Goal: Task Accomplishment & Management: Complete application form

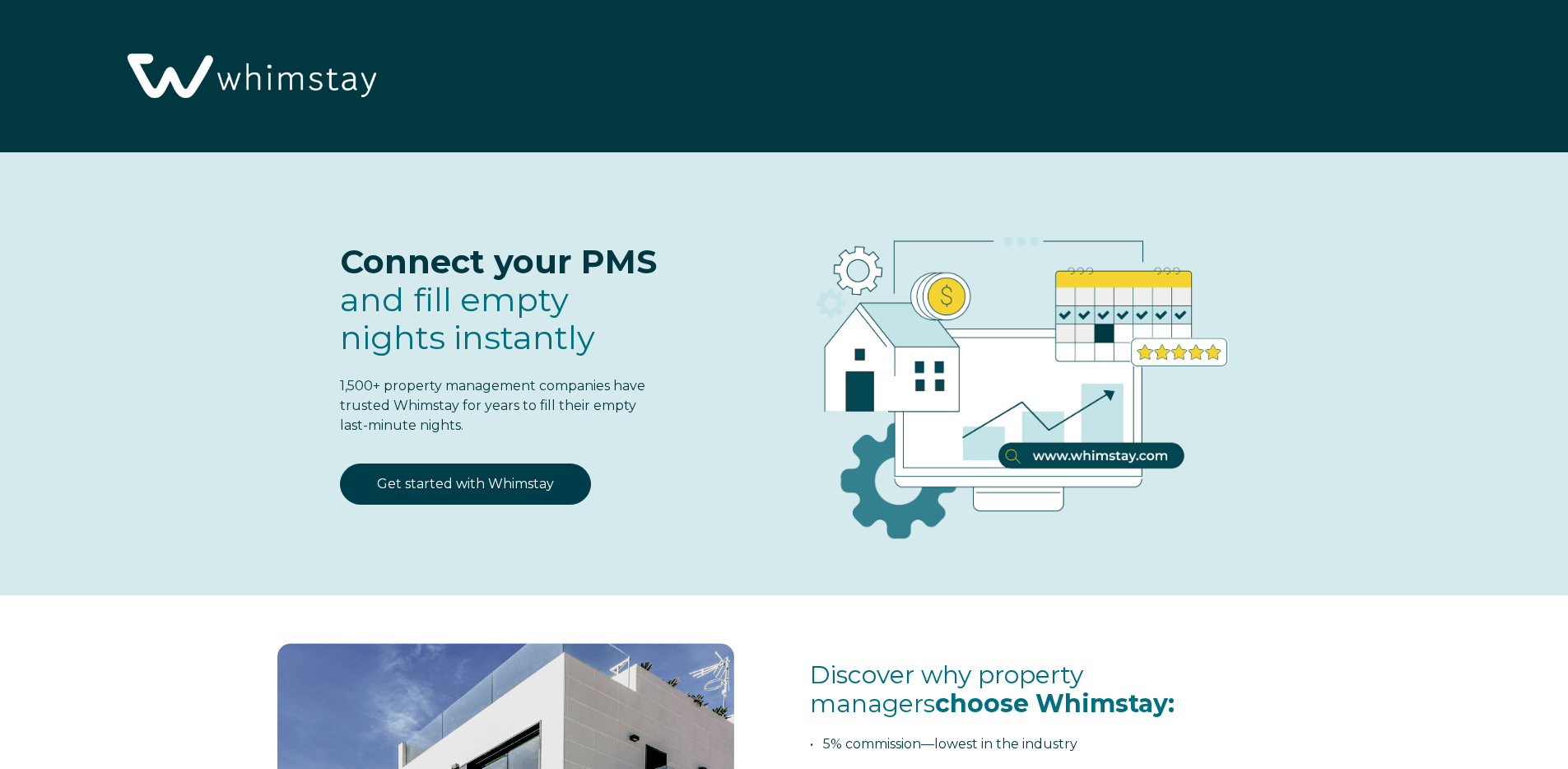
select select "US"
select select "Standard"
click at [464, 475] on link "Get started with Whimstay" at bounding box center [465, 484] width 251 height 41
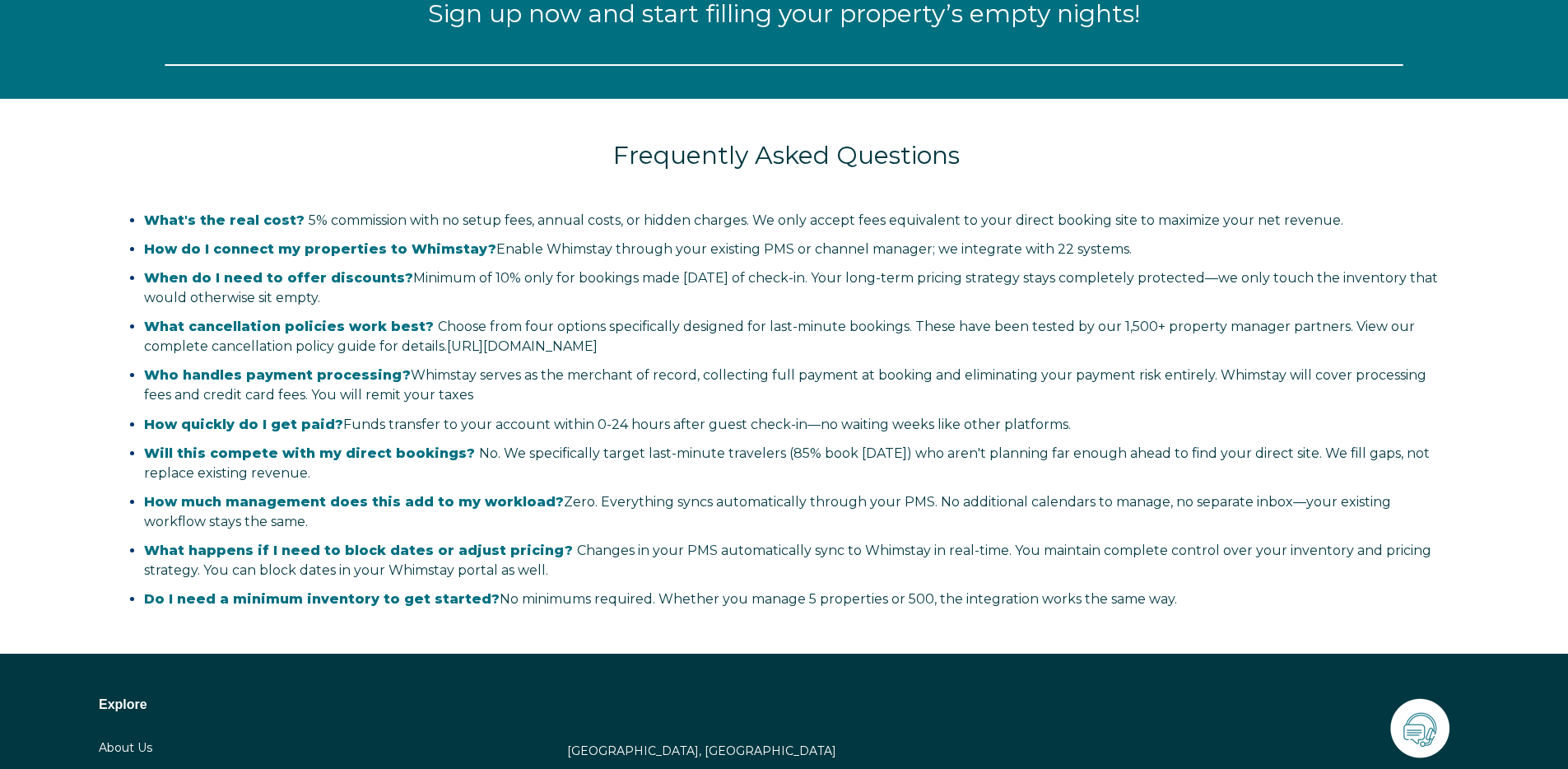
scroll to position [2156, 0]
select select "US"
select select "Standard"
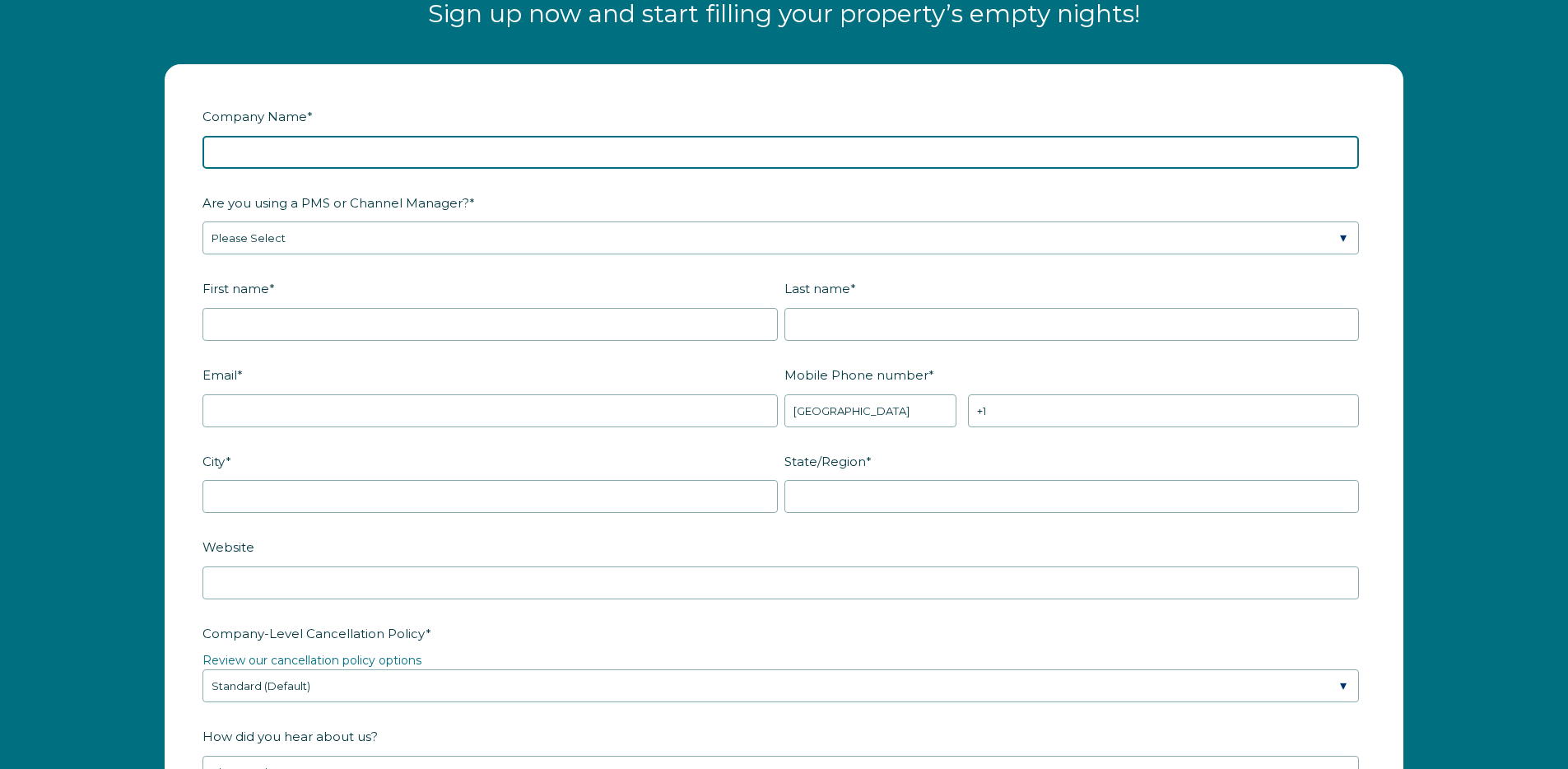
click at [448, 145] on input "Company Name *" at bounding box center [780, 152] width 1156 height 33
type input "Sierra Luxury Properties"
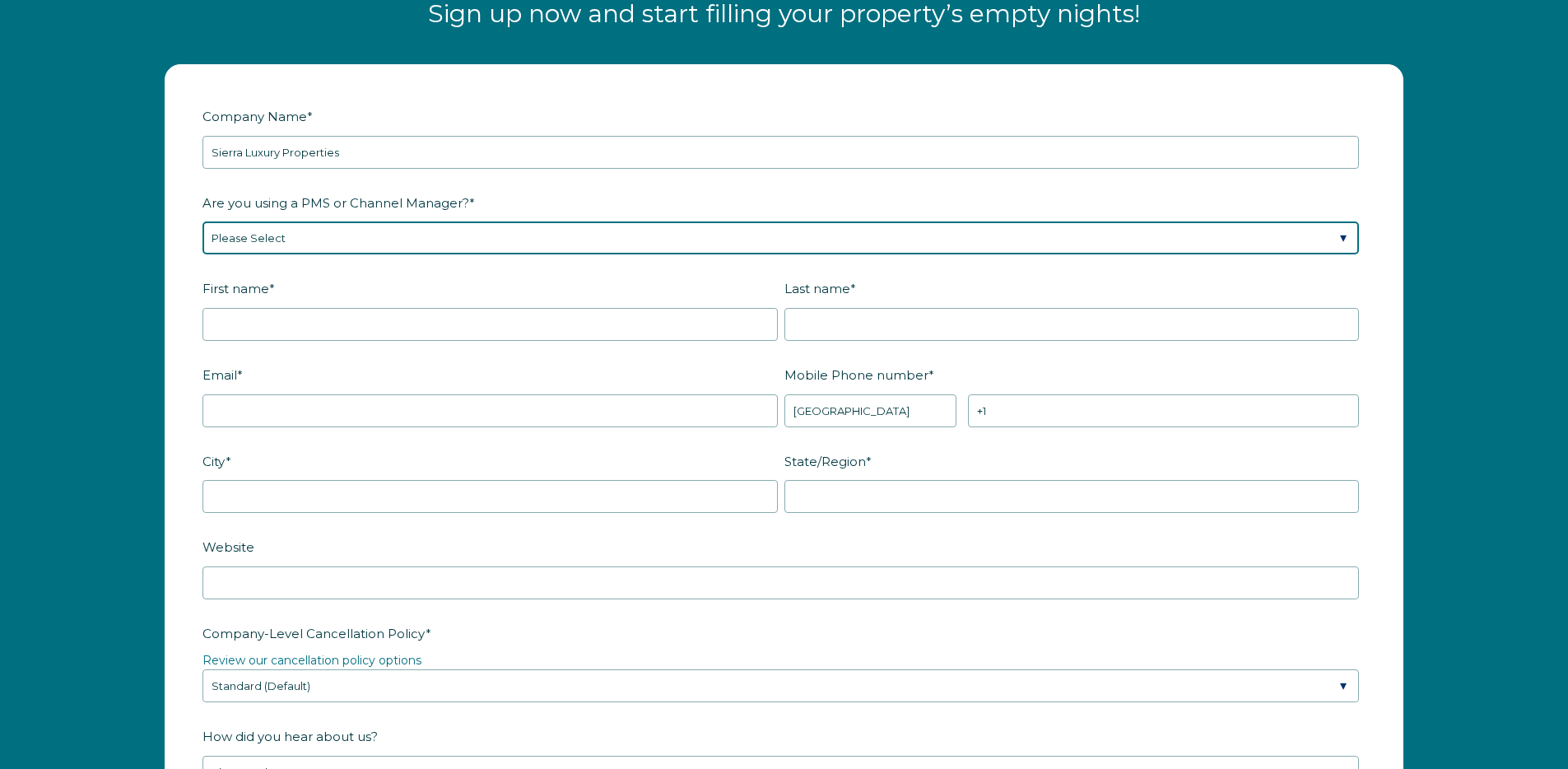
click at [357, 236] on select "Please Select Barefoot BookingPal Boost Brightside CiiRUS Escapia Guesty Hostaw…" at bounding box center [780, 237] width 1156 height 33
select select "OwnerRez"
click at [202, 221] on select "Please Select Barefoot BookingPal Boost Brightside CiiRUS Escapia Guesty Hostaw…" at bounding box center [780, 237] width 1156 height 33
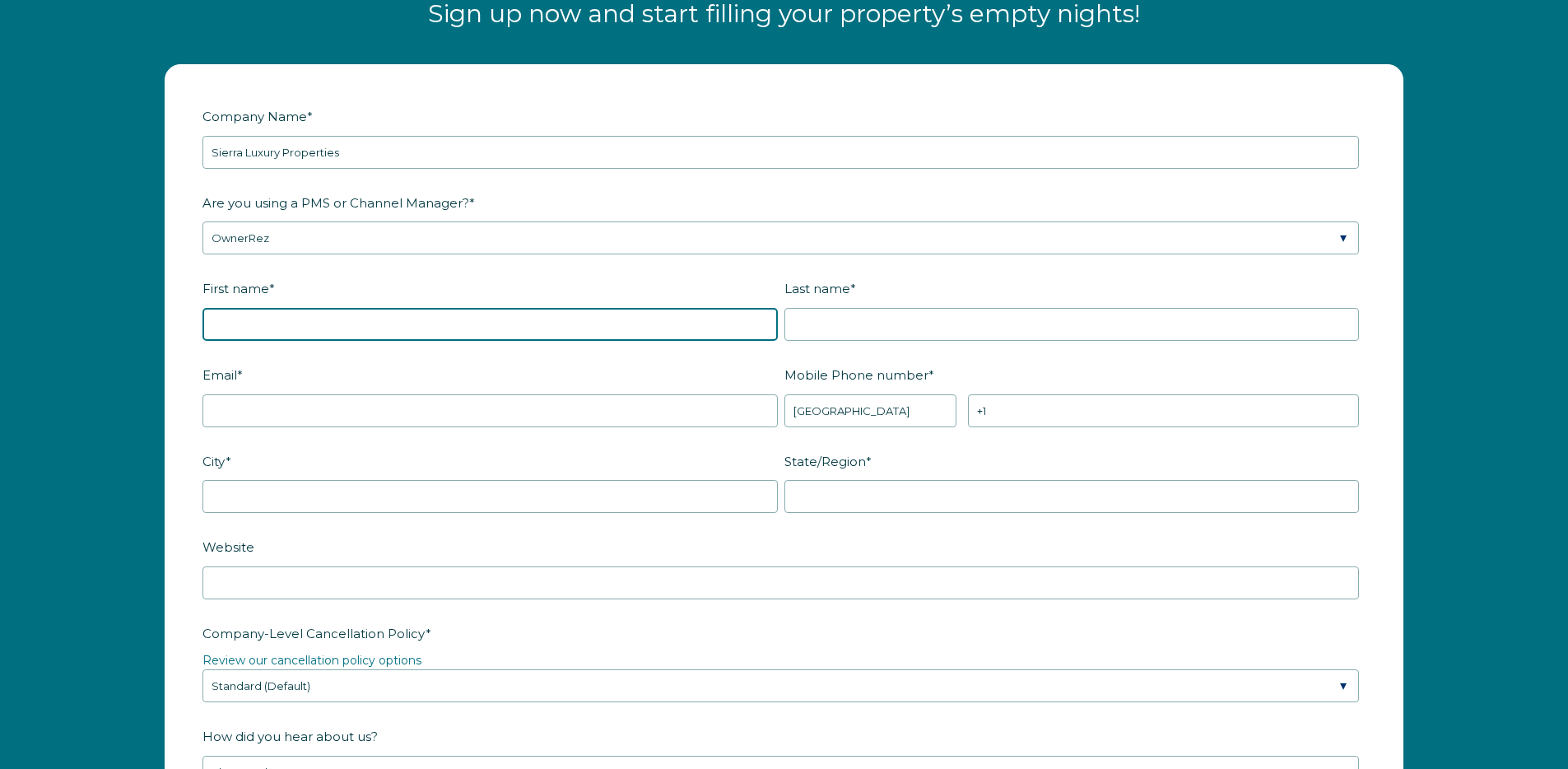
click at [314, 322] on input "First name *" at bounding box center [490, 324] width 575 height 33
type input "Ryan"
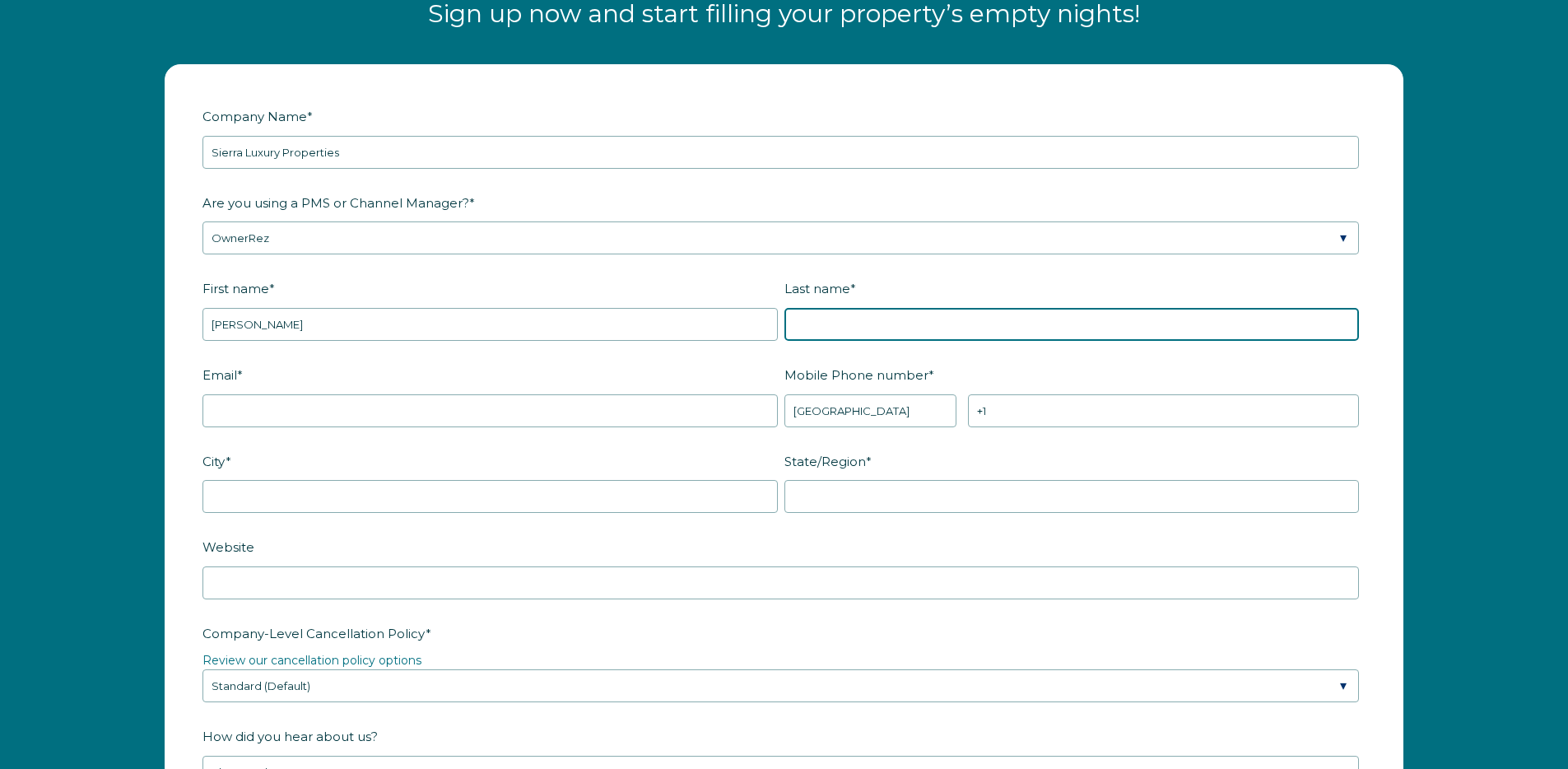
type input "Platt"
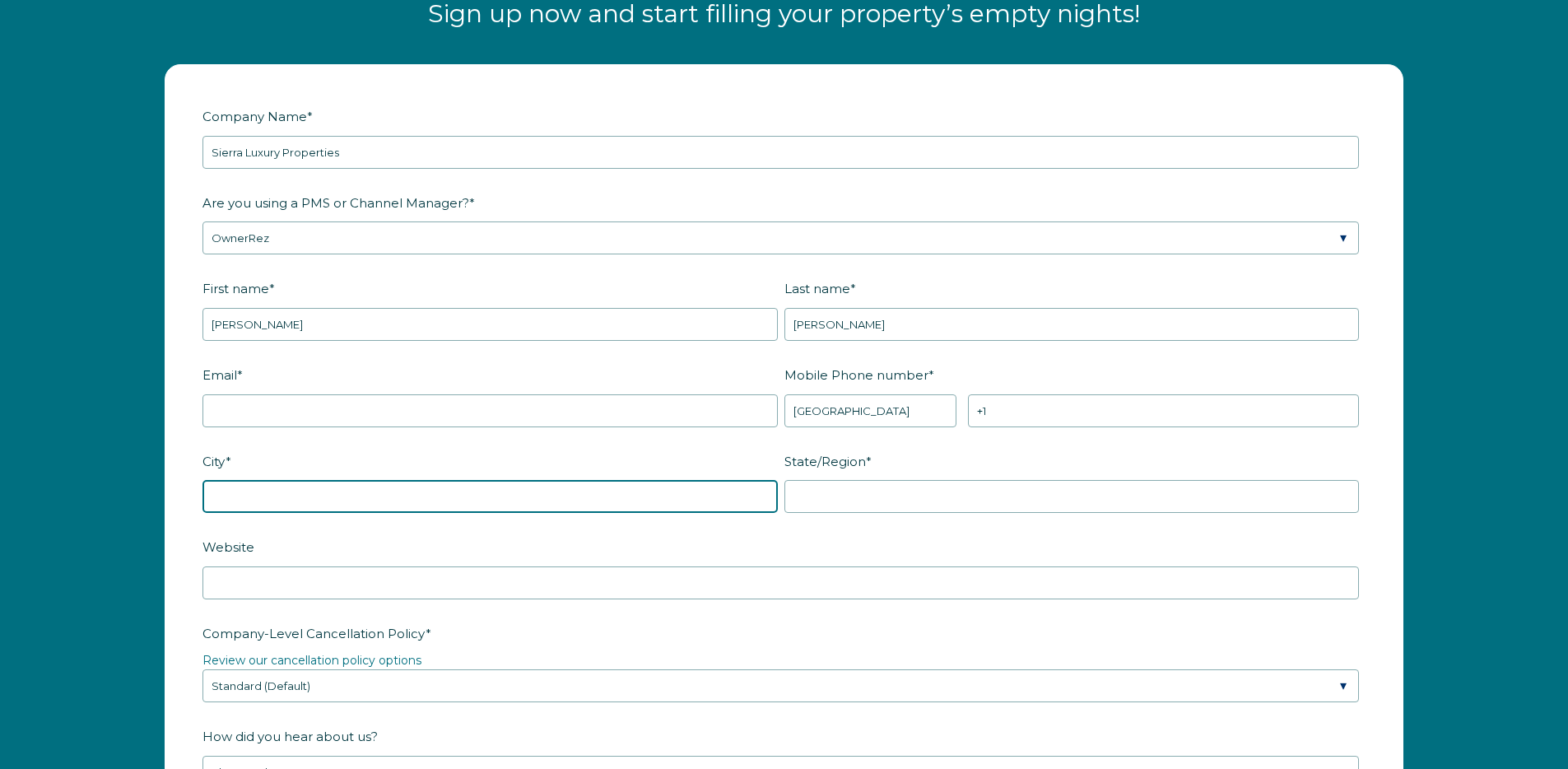
type input "Truckee"
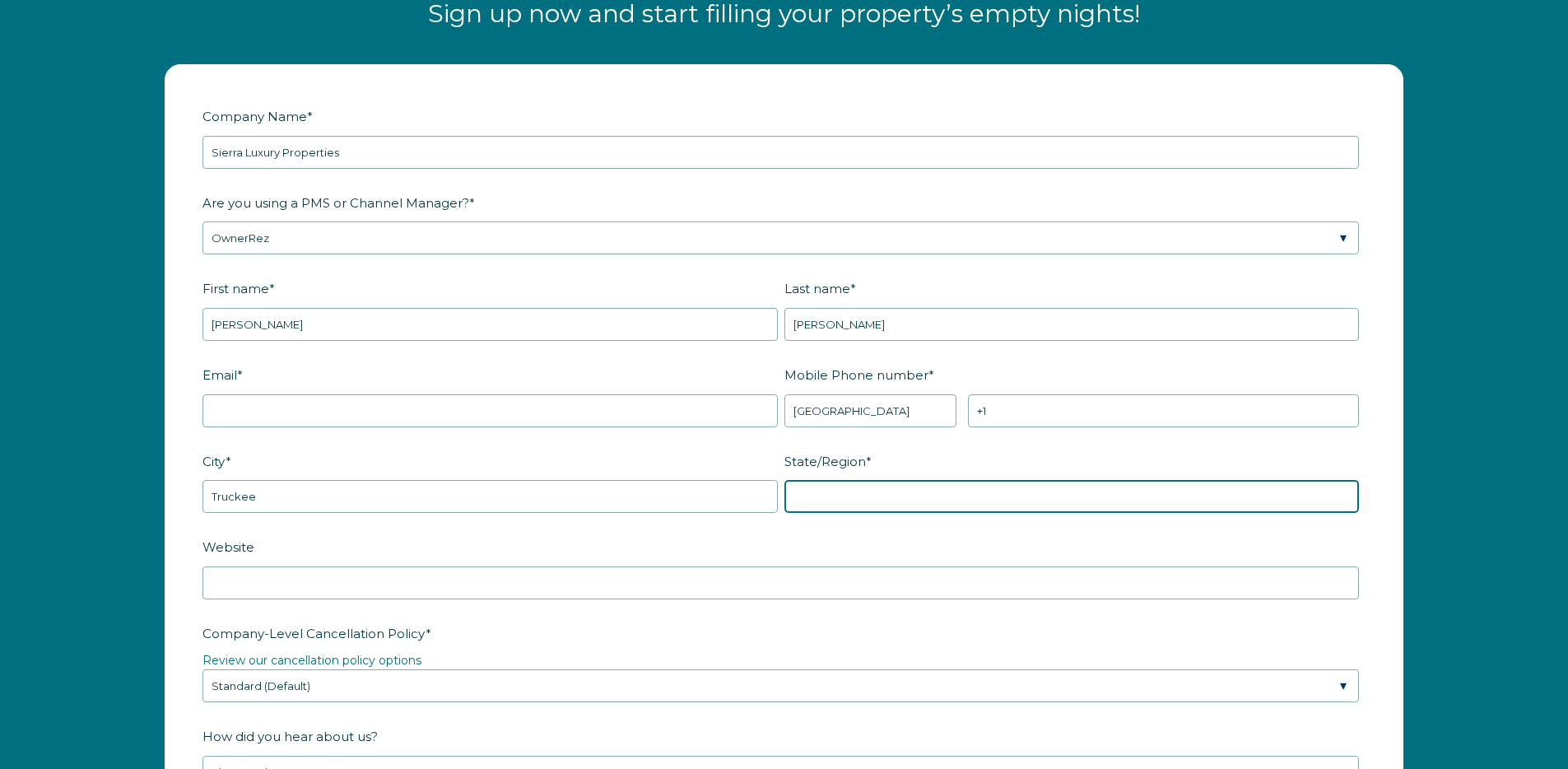
type input "CA"
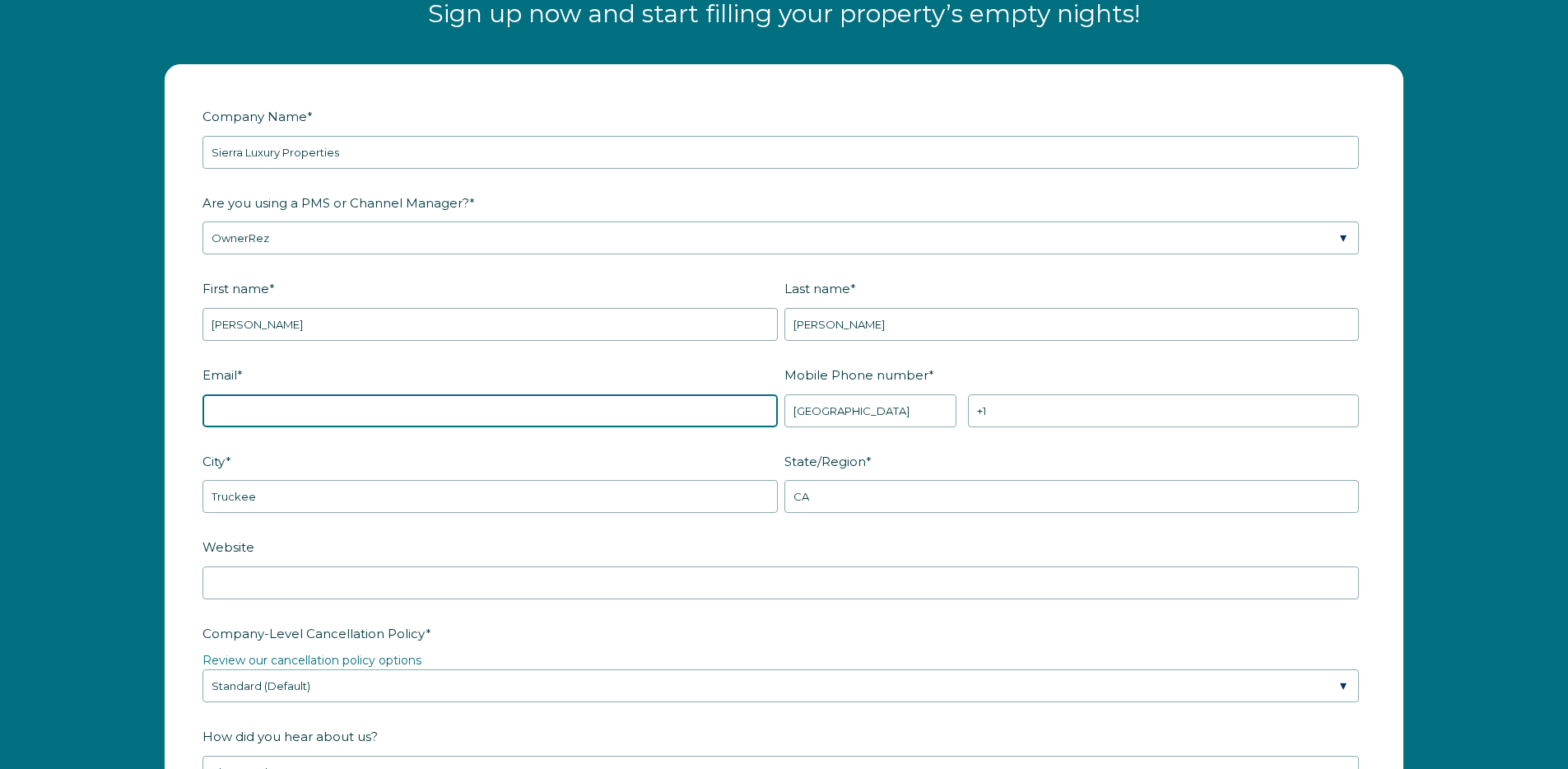
click at [377, 411] on input "Email *" at bounding box center [490, 411] width 575 height 33
type input "ryan@sierraluxury.com"
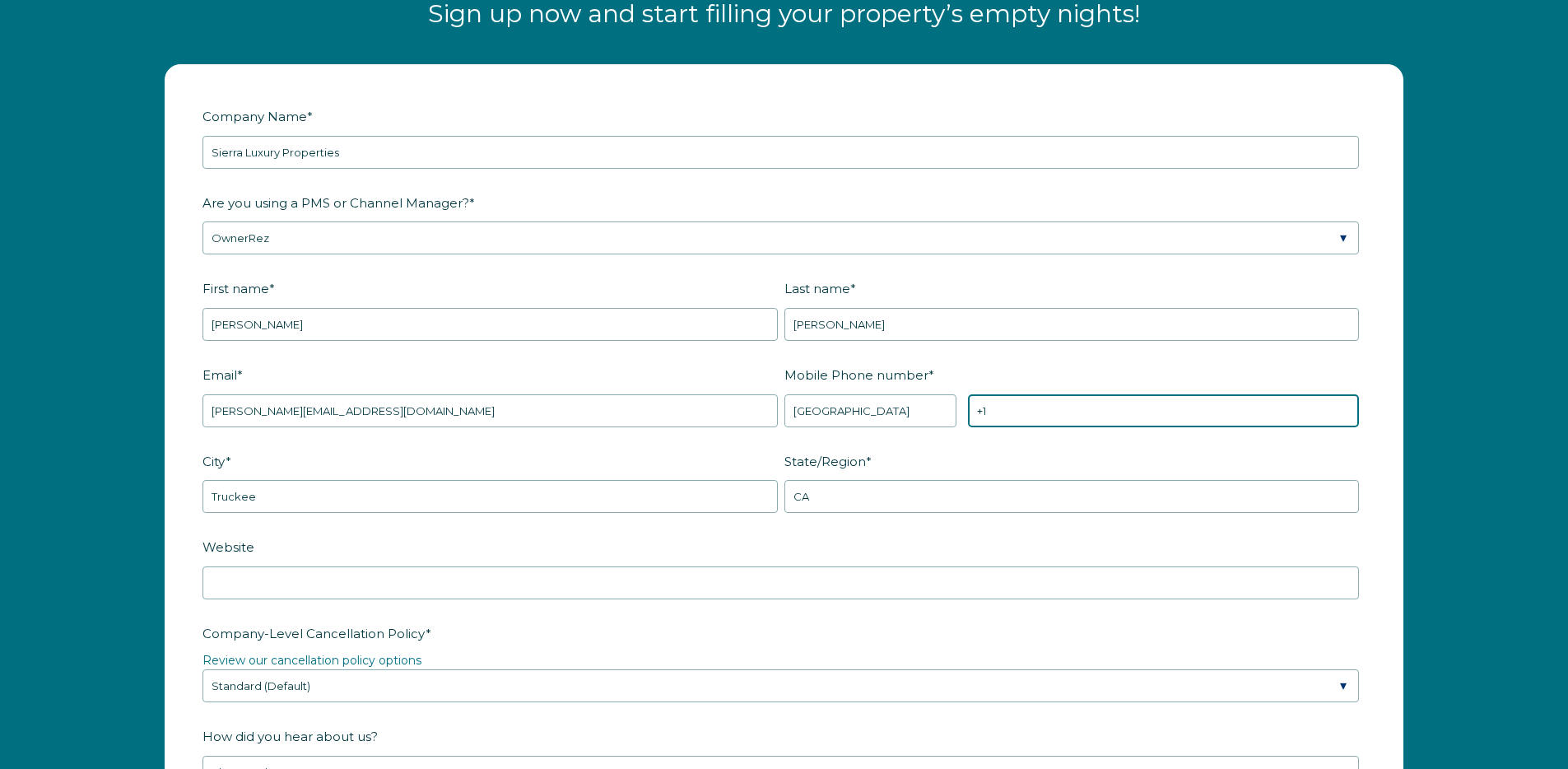
click at [1048, 426] on input "+1" at bounding box center [1163, 411] width 391 height 33
type input "+1 9166980915"
click at [469, 563] on div "Website" at bounding box center [783, 566] width 1163 height 67
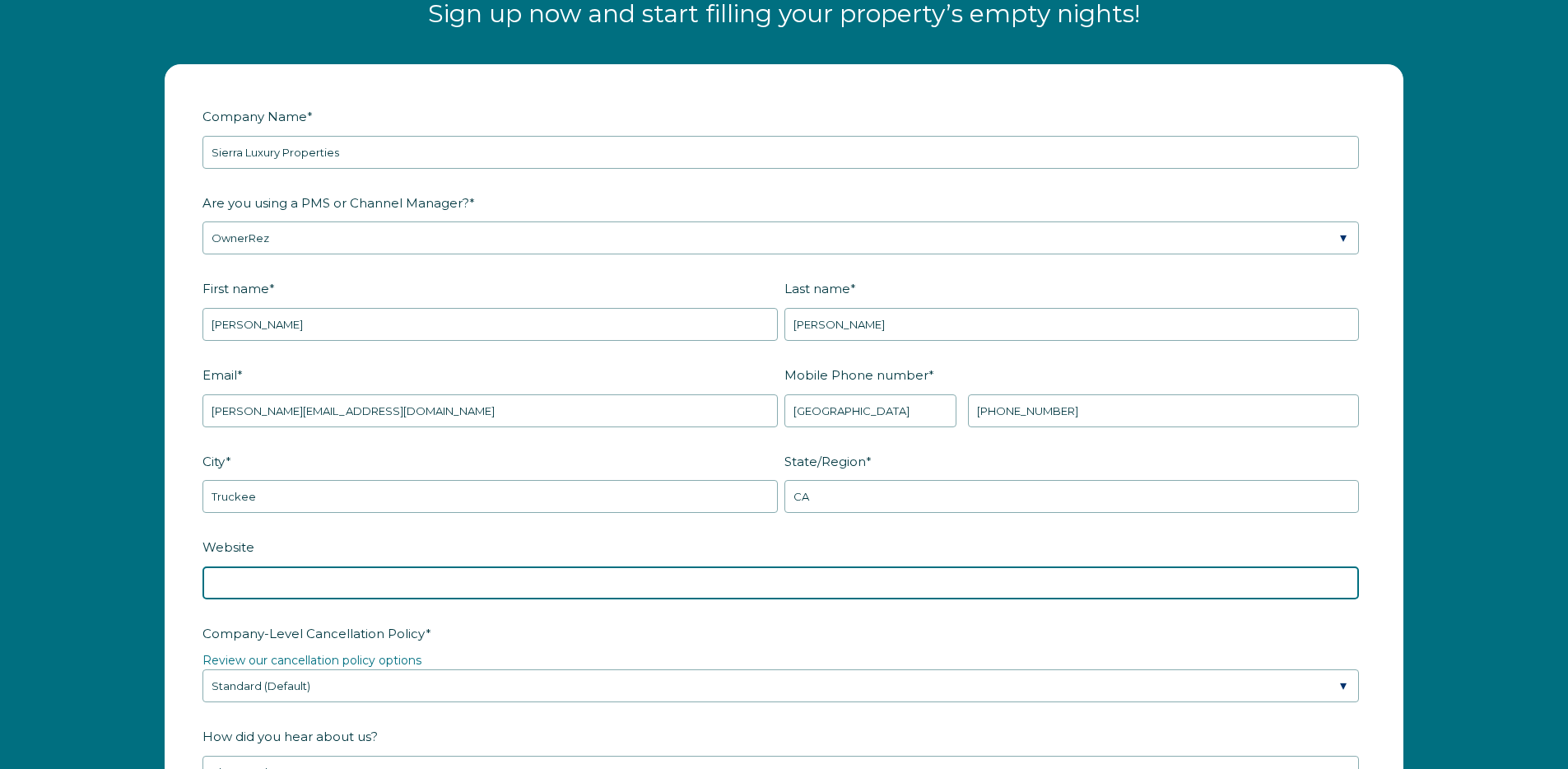
click at [469, 574] on input "Website" at bounding box center [780, 583] width 1156 height 33
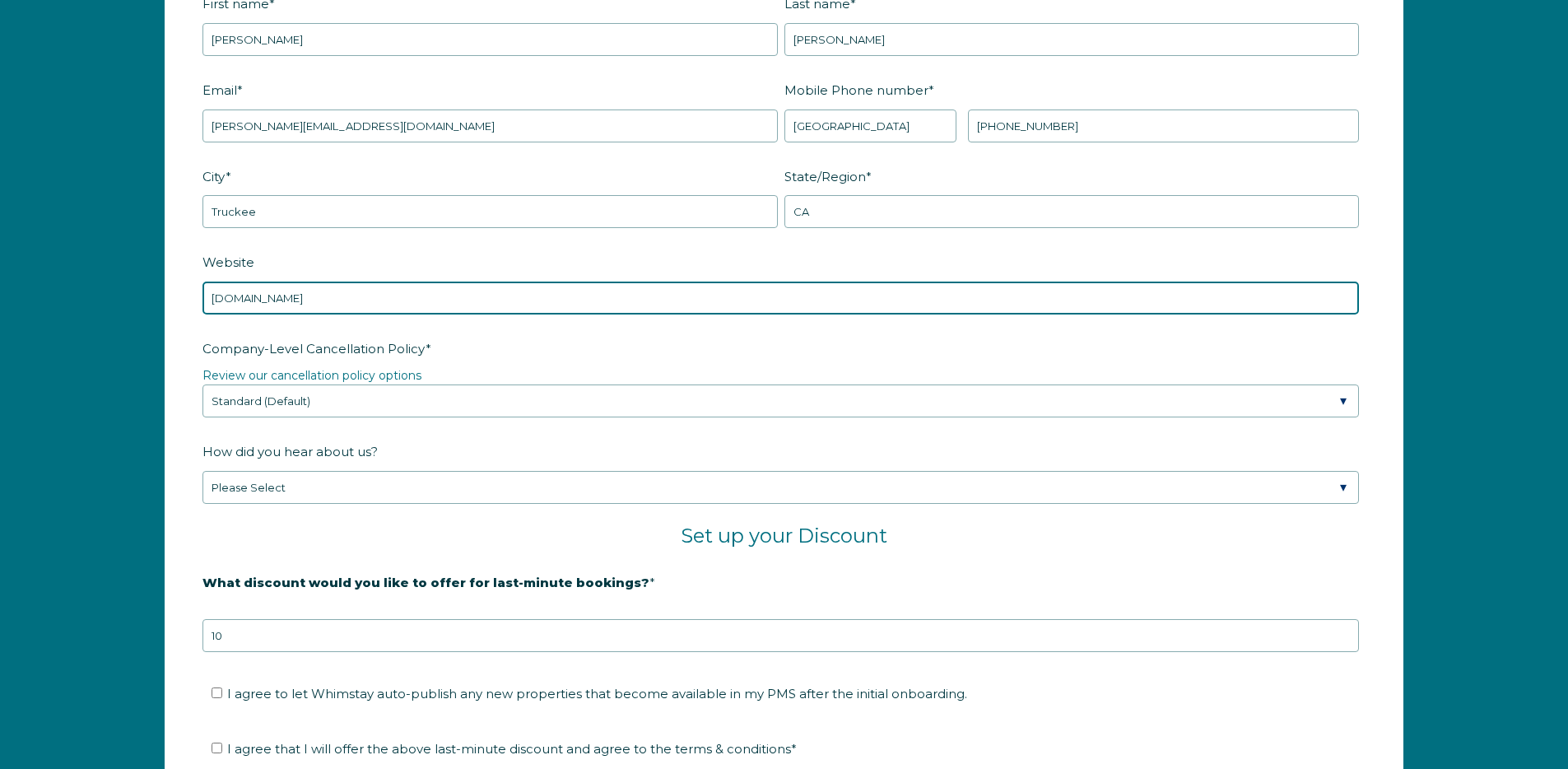
scroll to position [2508, 0]
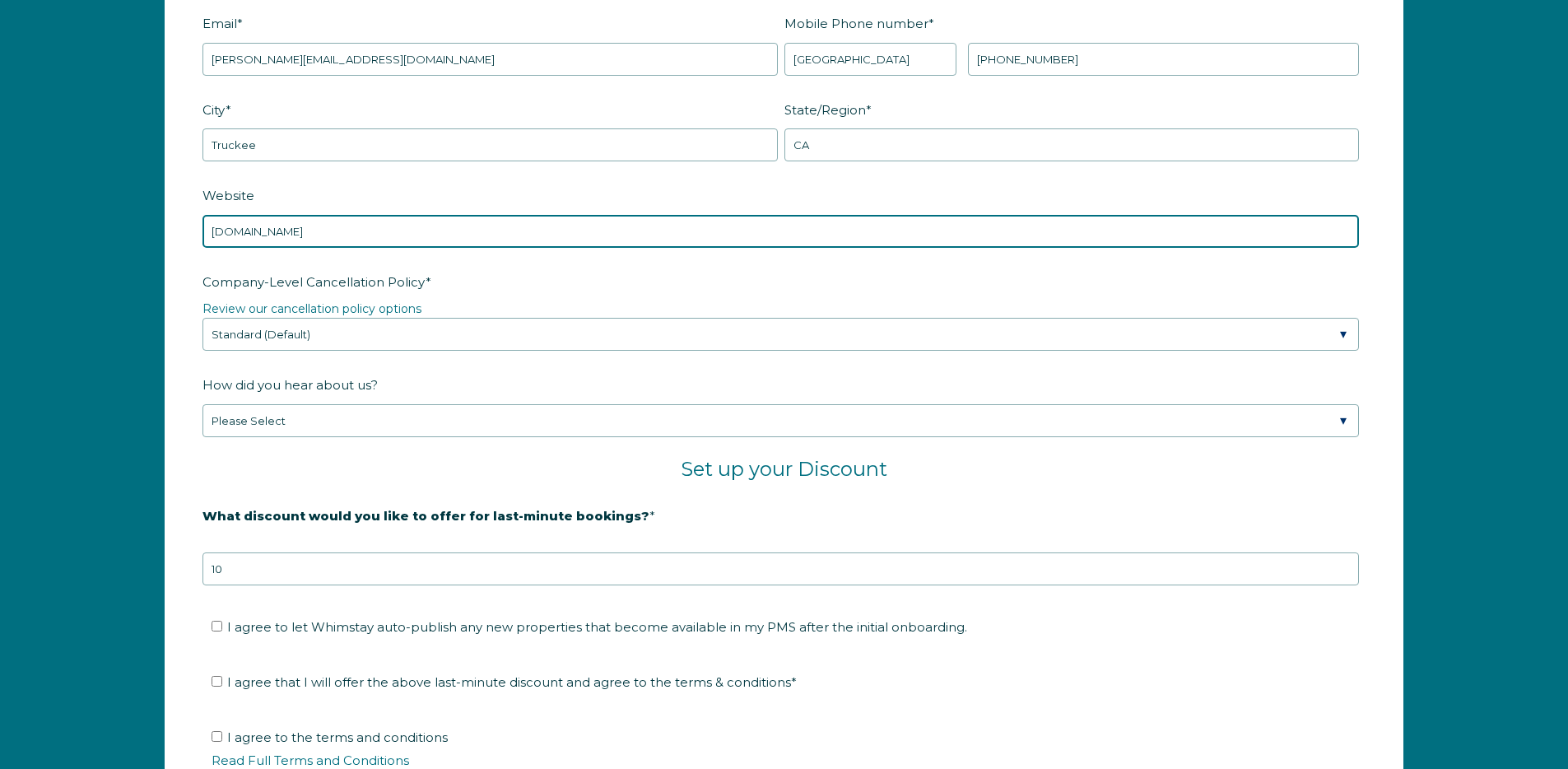
type input "www.Sierraluxury.com"
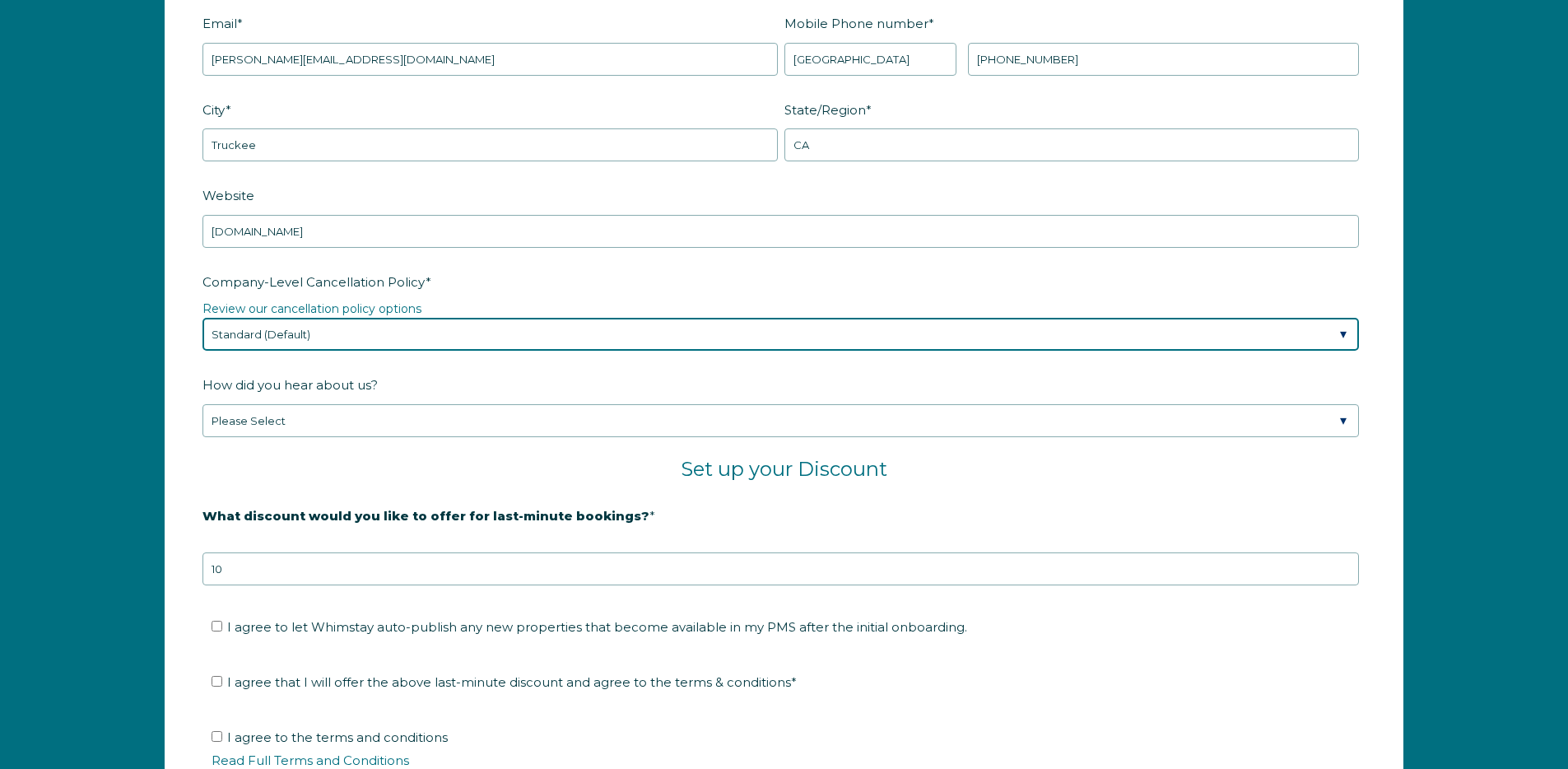
click at [378, 323] on select "Please Select Partial Standard (Default) Moderate Strict" at bounding box center [780, 334] width 1156 height 33
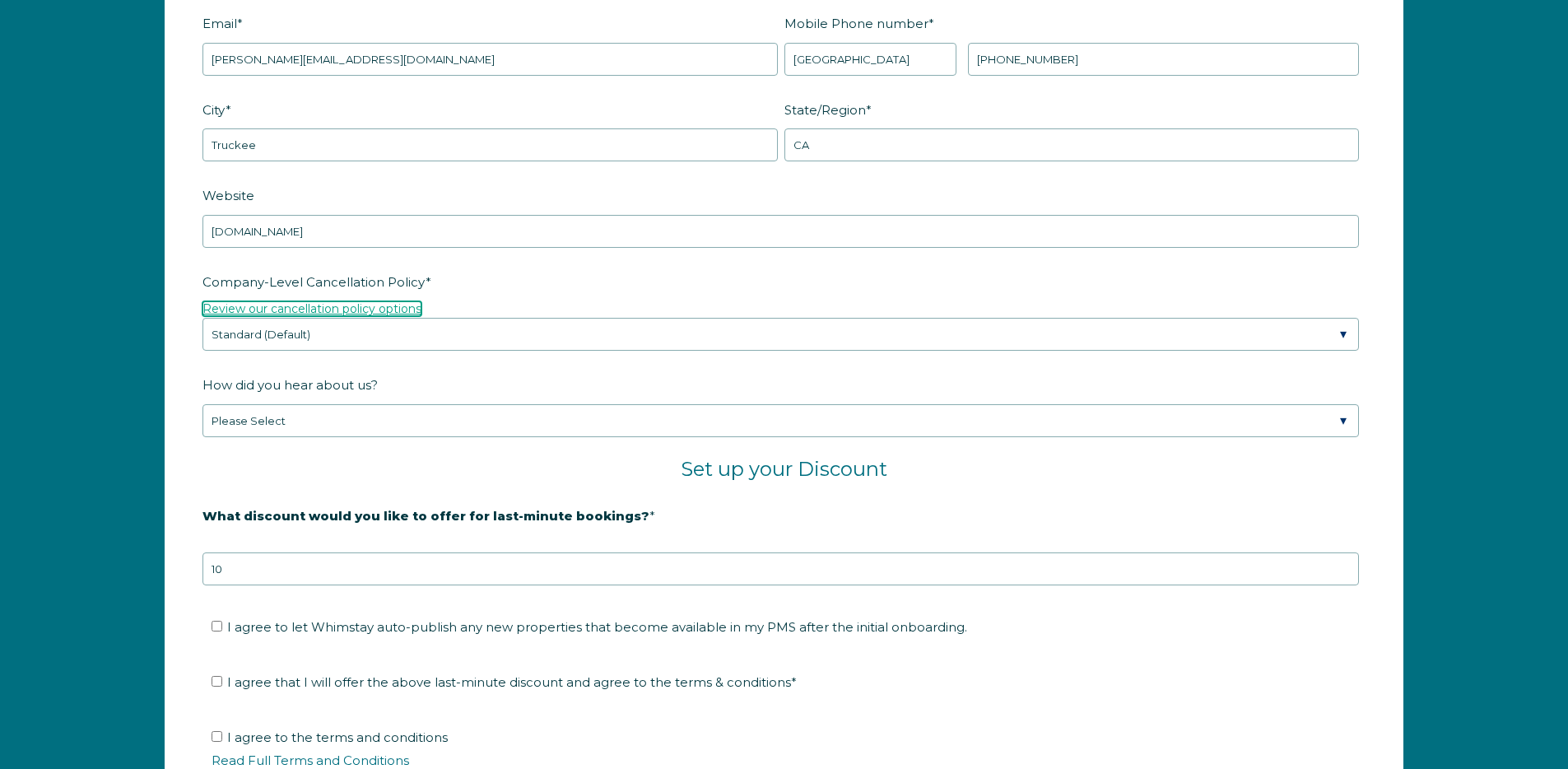
click at [351, 304] on link "Review our cancellation policy options" at bounding box center [311, 308] width 219 height 15
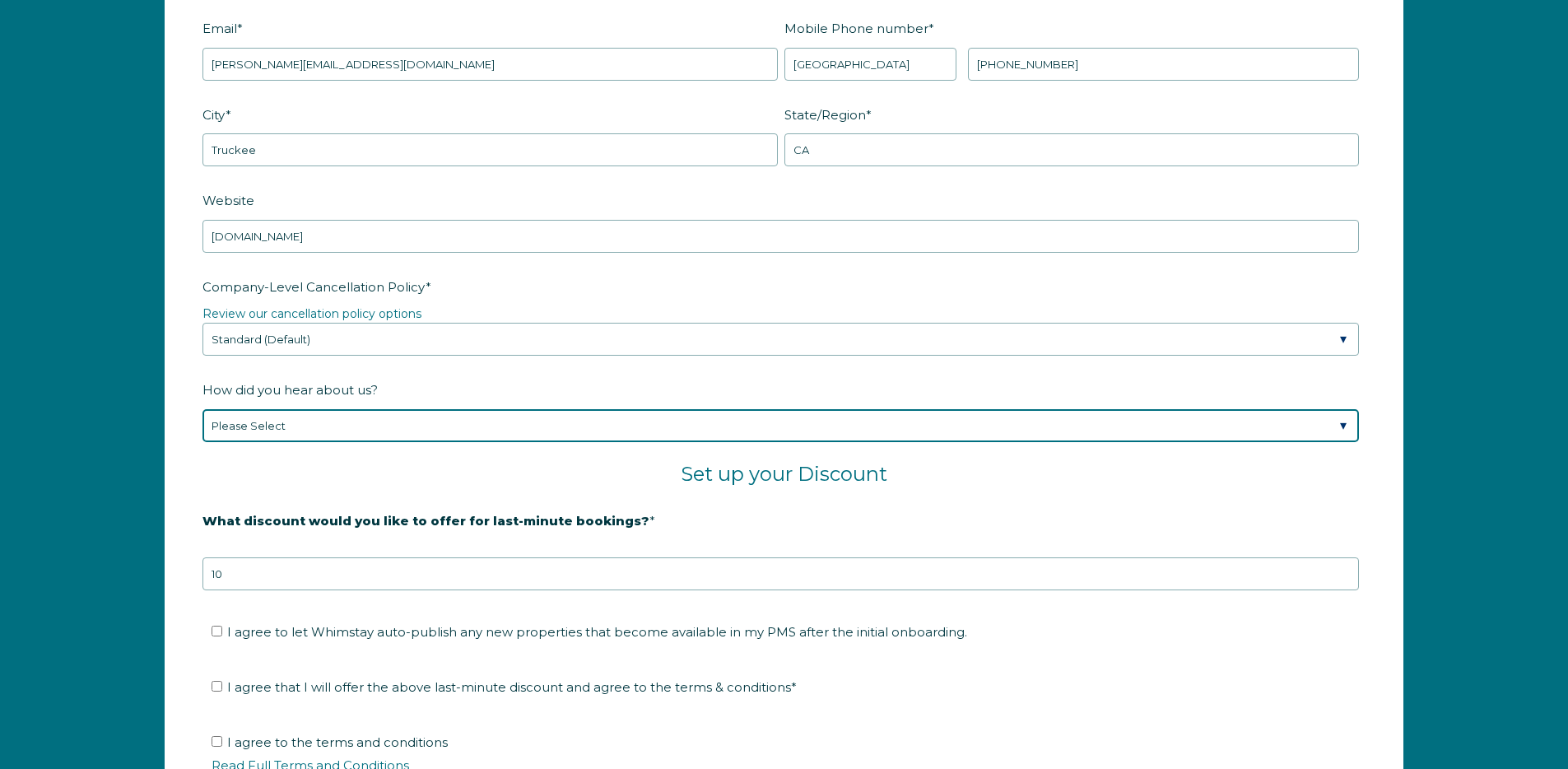
click at [352, 421] on select "Please Select Found Whimstay through a Google search Direct outreach from a Whi…" at bounding box center [780, 425] width 1156 height 33
select select "Other"
click at [202, 409] on select "Please Select Found Whimstay through a Google search Direct outreach from a Whi…" at bounding box center [780, 425] width 1156 height 33
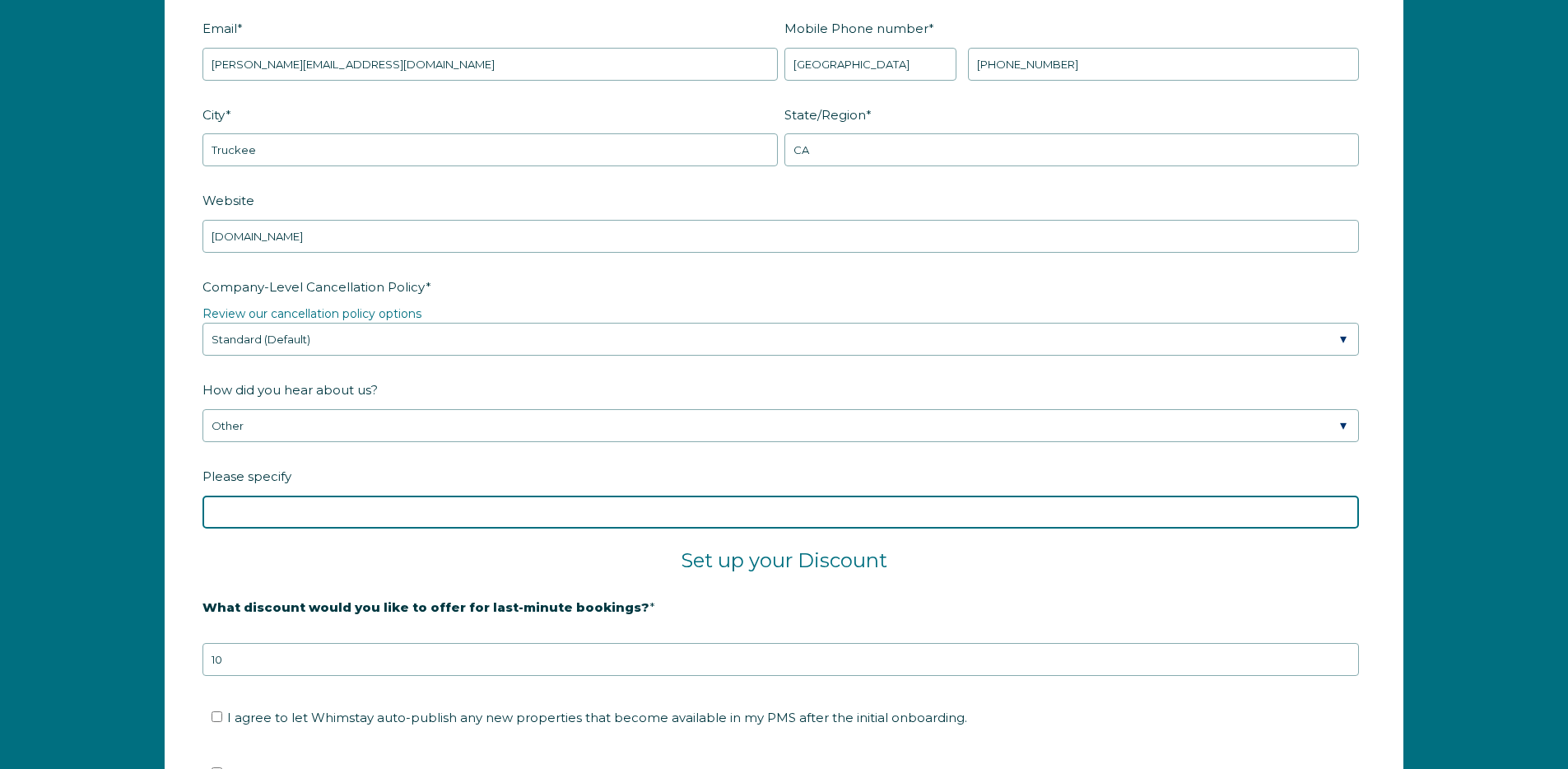
click at [350, 508] on input "Please specify" at bounding box center [780, 512] width 1156 height 33
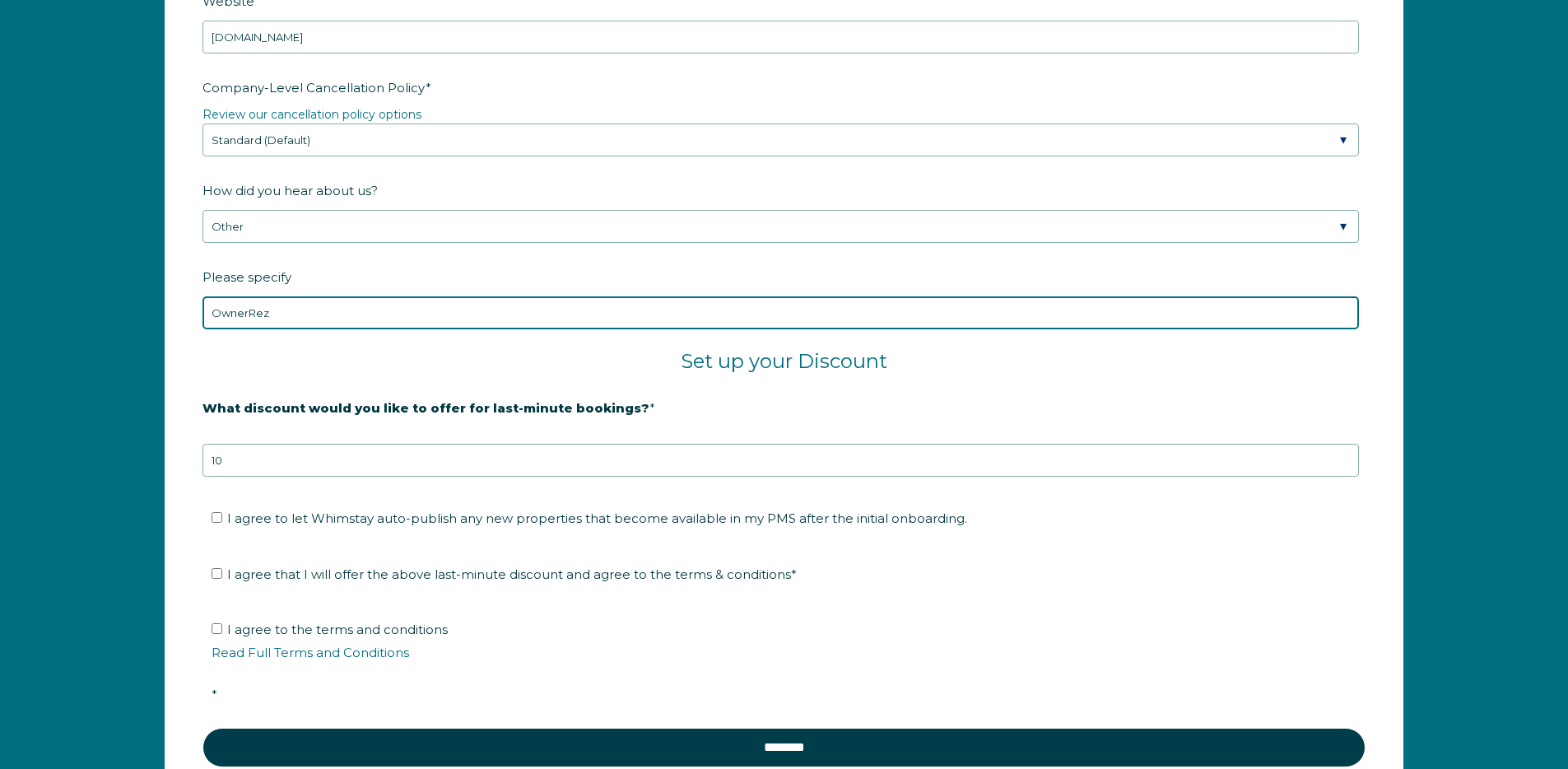
scroll to position [2706, 0]
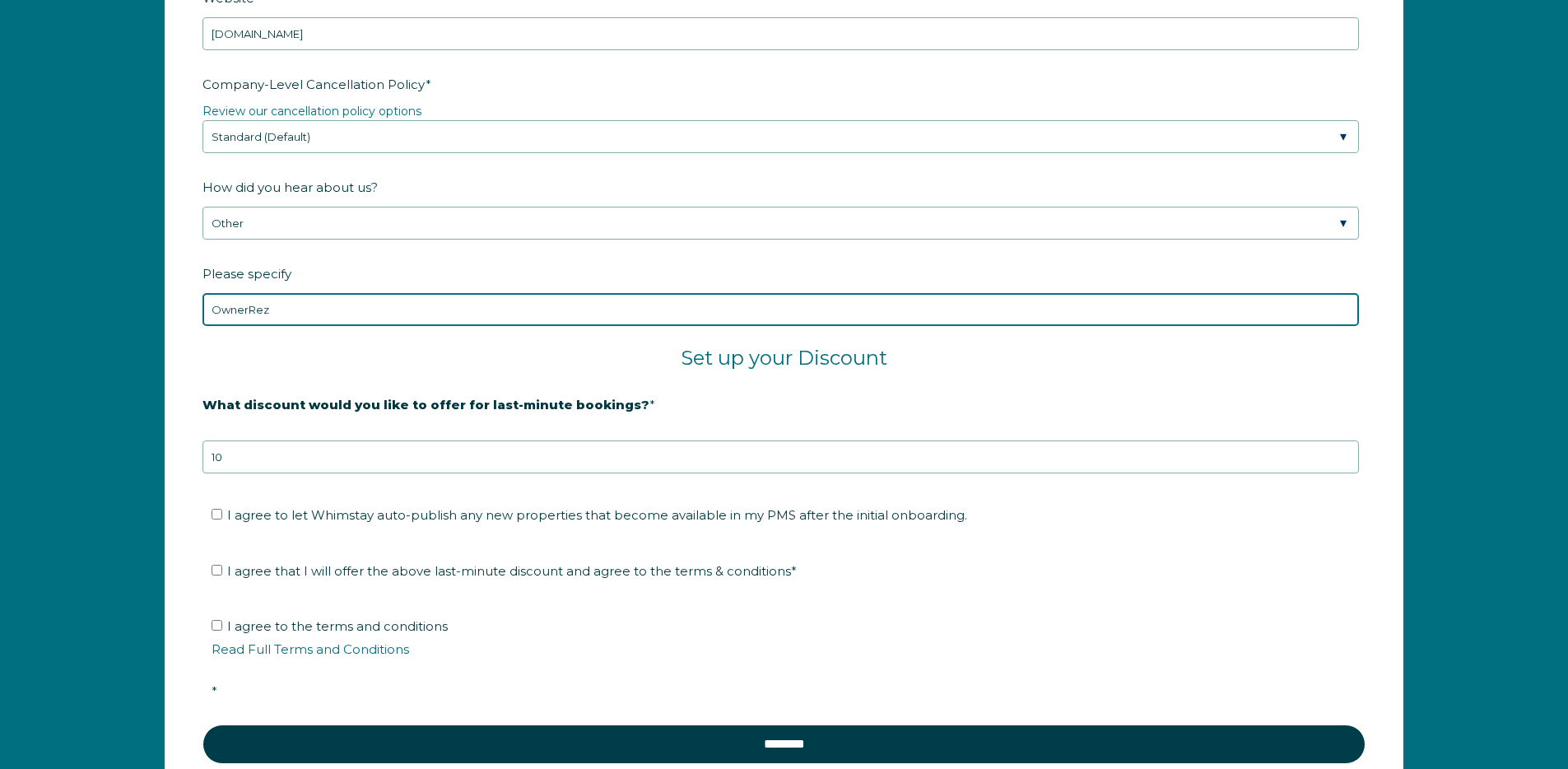
type input "OwnerRez"
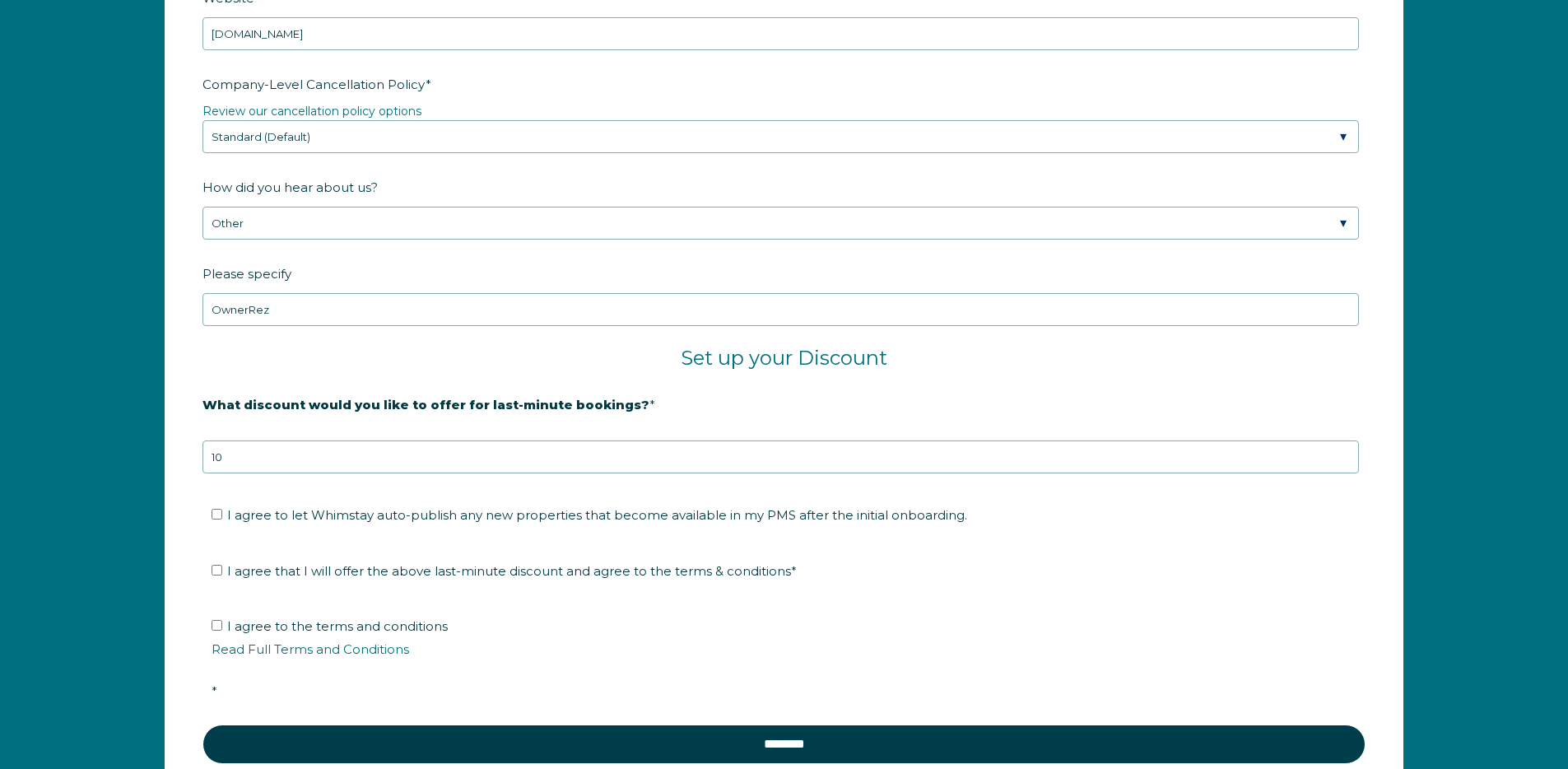
drag, startPoint x: 287, startPoint y: 567, endPoint x: 290, endPoint y: 556, distance: 11.4
click at [287, 568] on span "I agree that I will offer the above last-minute discount and agree to the terms…" at bounding box center [512, 571] width 570 height 15
click at [222, 568] on input "I agree that I will offer the above last-minute discount and agree to the terms…" at bounding box center [217, 570] width 11 height 11
checkbox input "true"
click at [294, 498] on fieldset "I agree to let Whimstay auto-publish any new properties that become available i…" at bounding box center [783, 521] width 1163 height 55
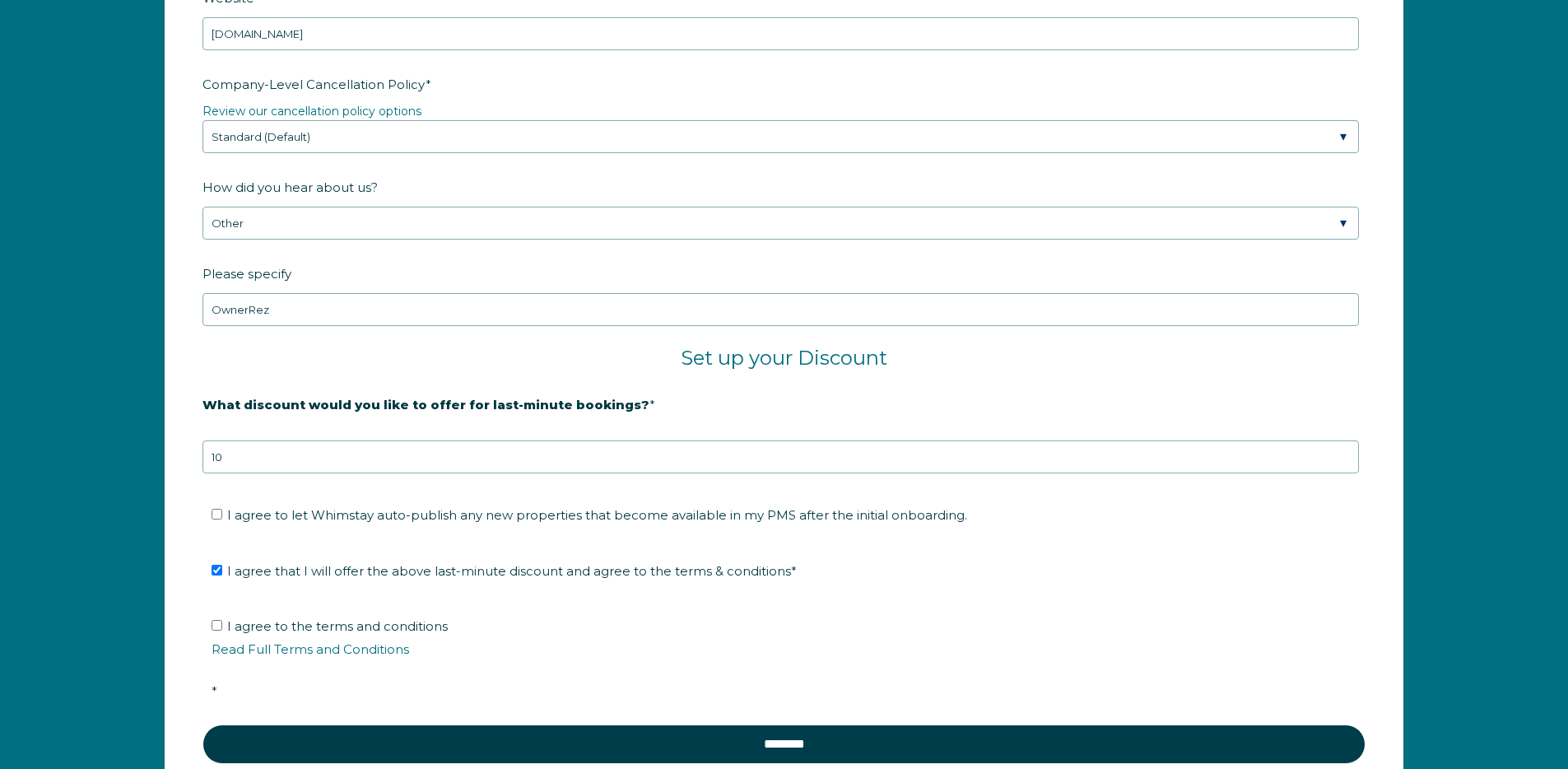
click at [289, 504] on li "I agree to let Whimstay auto-publish any new properties that become available i…" at bounding box center [789, 515] width 1156 height 26
click at [285, 511] on span "I agree to let Whimstay auto-publish any new properties that become available i…" at bounding box center [596, 515] width 740 height 15
click at [222, 511] on input "I agree to let Whimstay auto-publish any new properties that become available i…" at bounding box center [217, 514] width 11 height 11
checkbox input "true"
drag, startPoint x: 259, startPoint y: 625, endPoint x: 260, endPoint y: 594, distance: 31.0
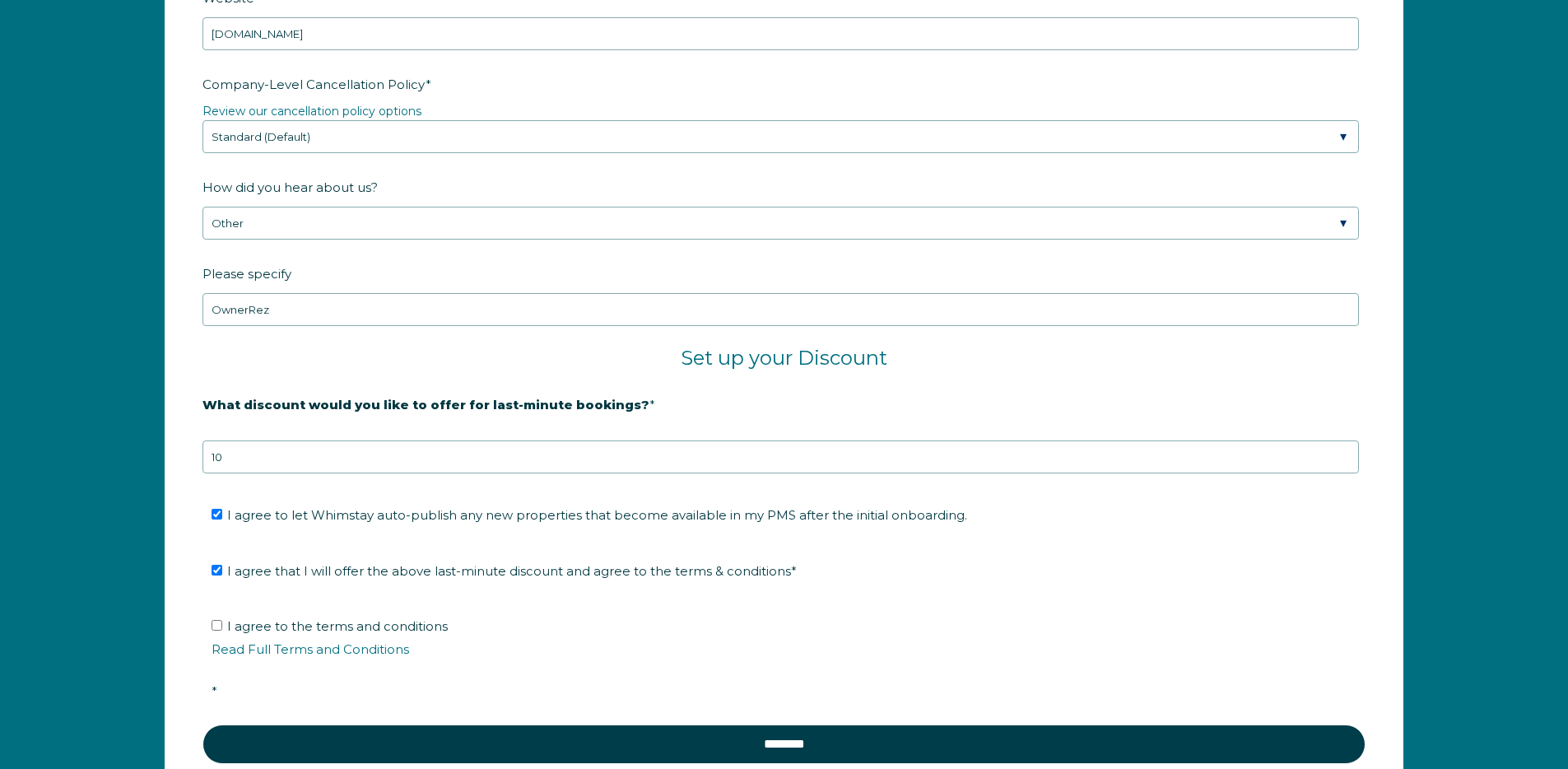
click at [258, 624] on span "I agree to the terms and conditions Read Full Terms and Conditions *" at bounding box center [789, 658] width 1156 height 81
click at [222, 624] on input "I agree to the terms and conditions Read Full Terms and Conditions *" at bounding box center [217, 625] width 11 height 11
checkbox input "true"
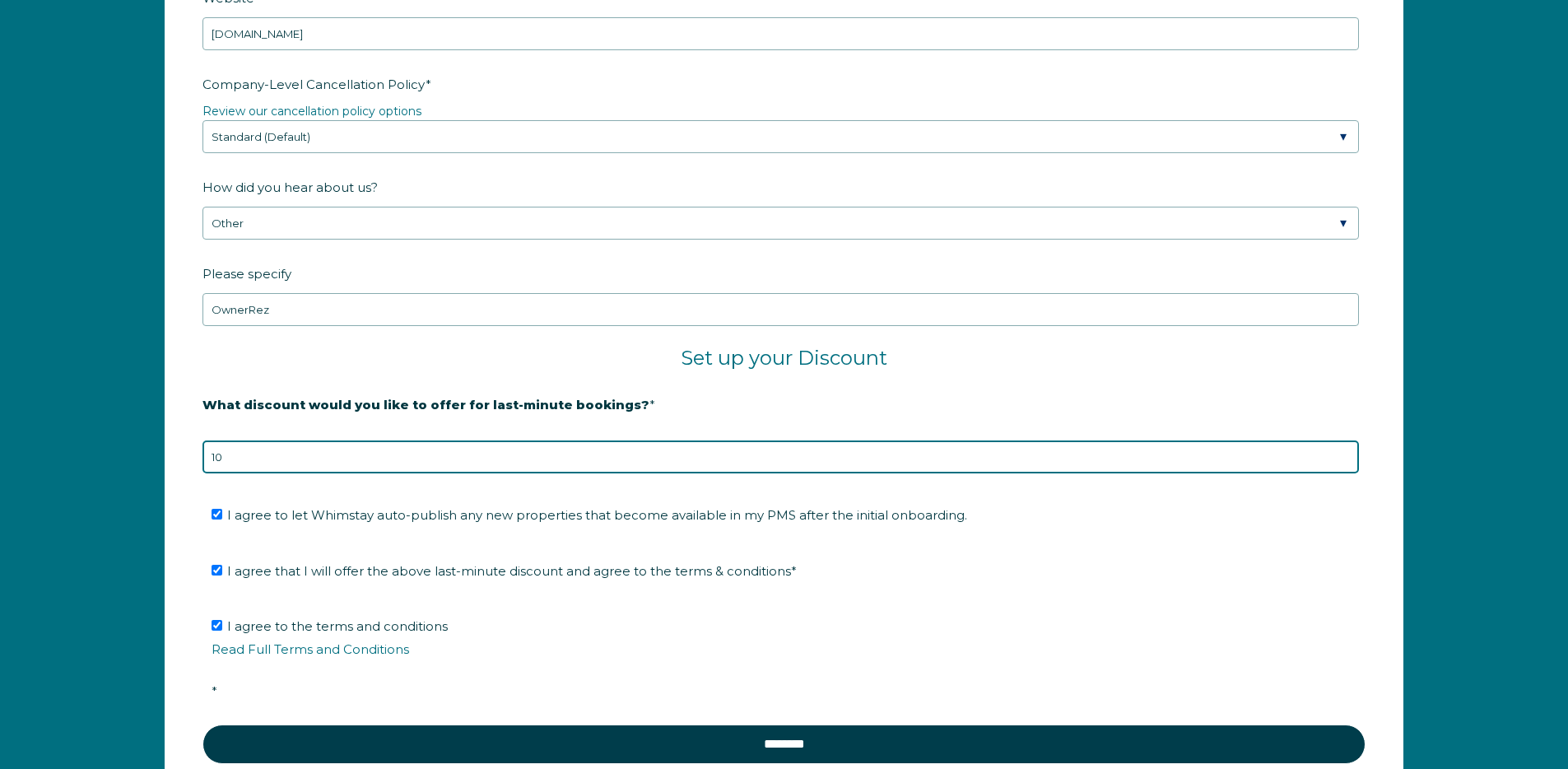
click at [228, 454] on input "10" at bounding box center [780, 457] width 1156 height 33
type input "1"
type input "5"
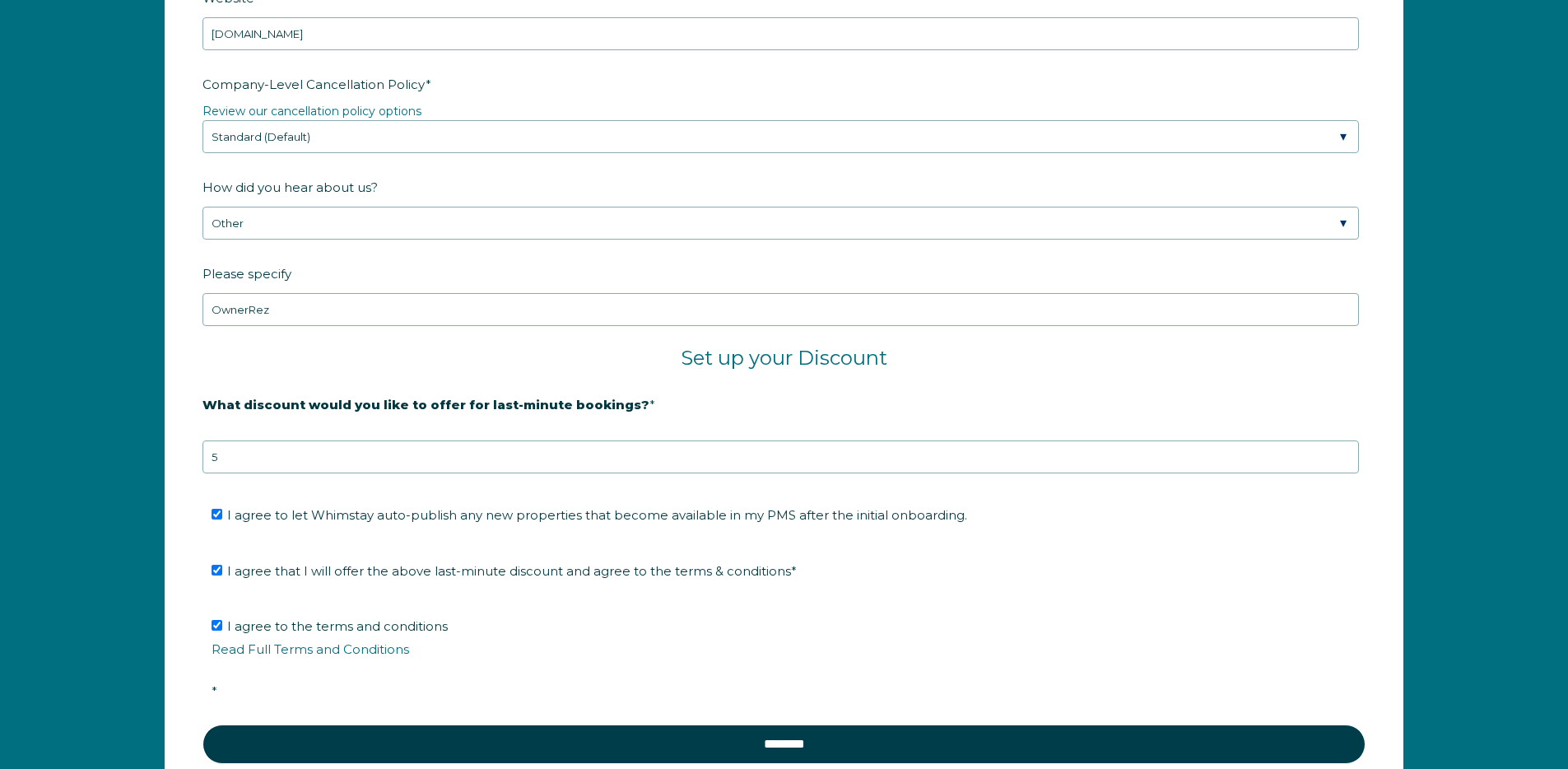
click at [693, 579] on span "I agree that I will offer the above last-minute discount and agree to the terms…" at bounding box center [512, 571] width 570 height 15
click at [222, 575] on input "I agree that I will offer the above last-minute discount and agree to the terms…" at bounding box center [217, 570] width 11 height 11
checkbox input "false"
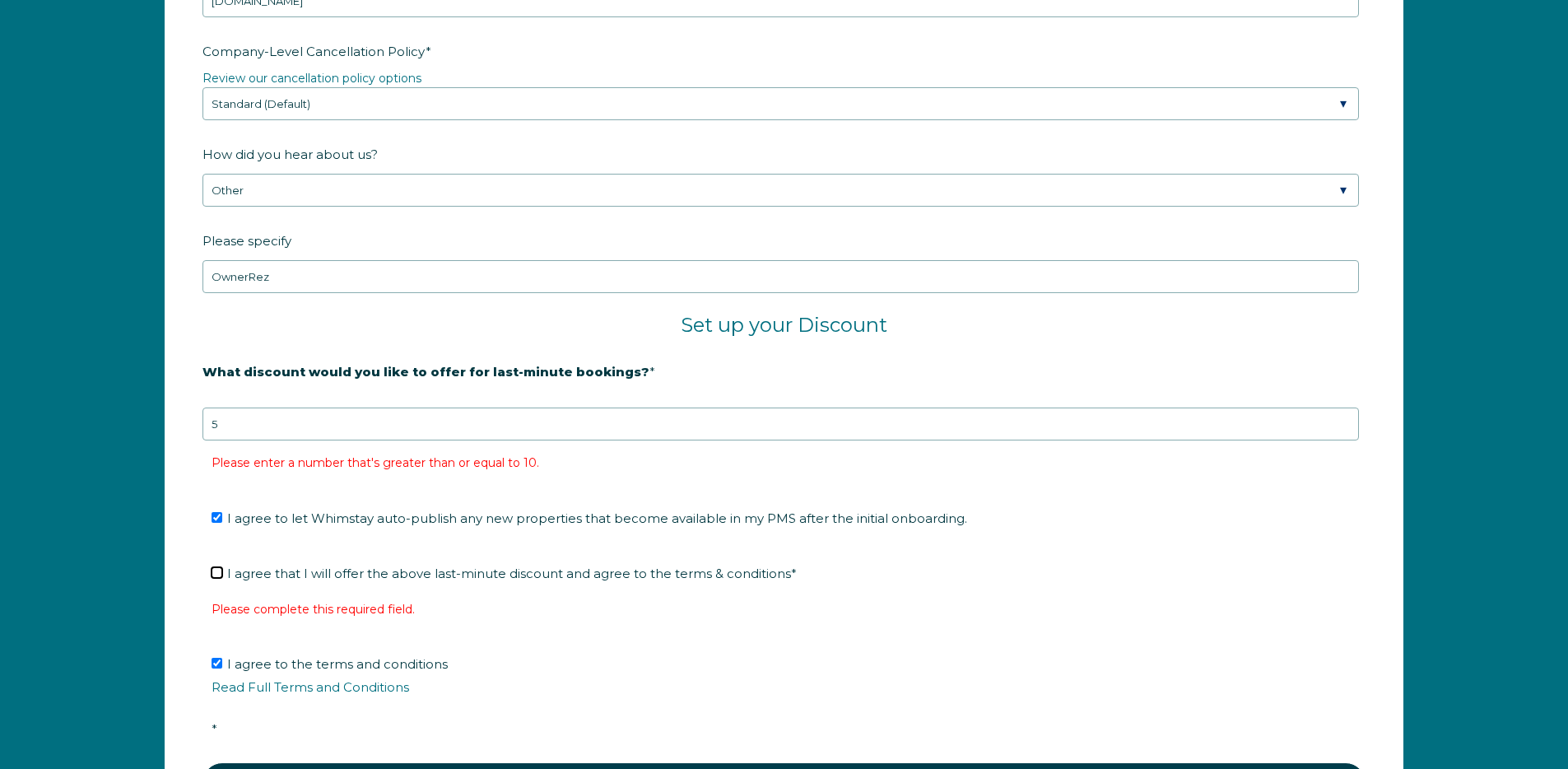
scroll to position [2784, 0]
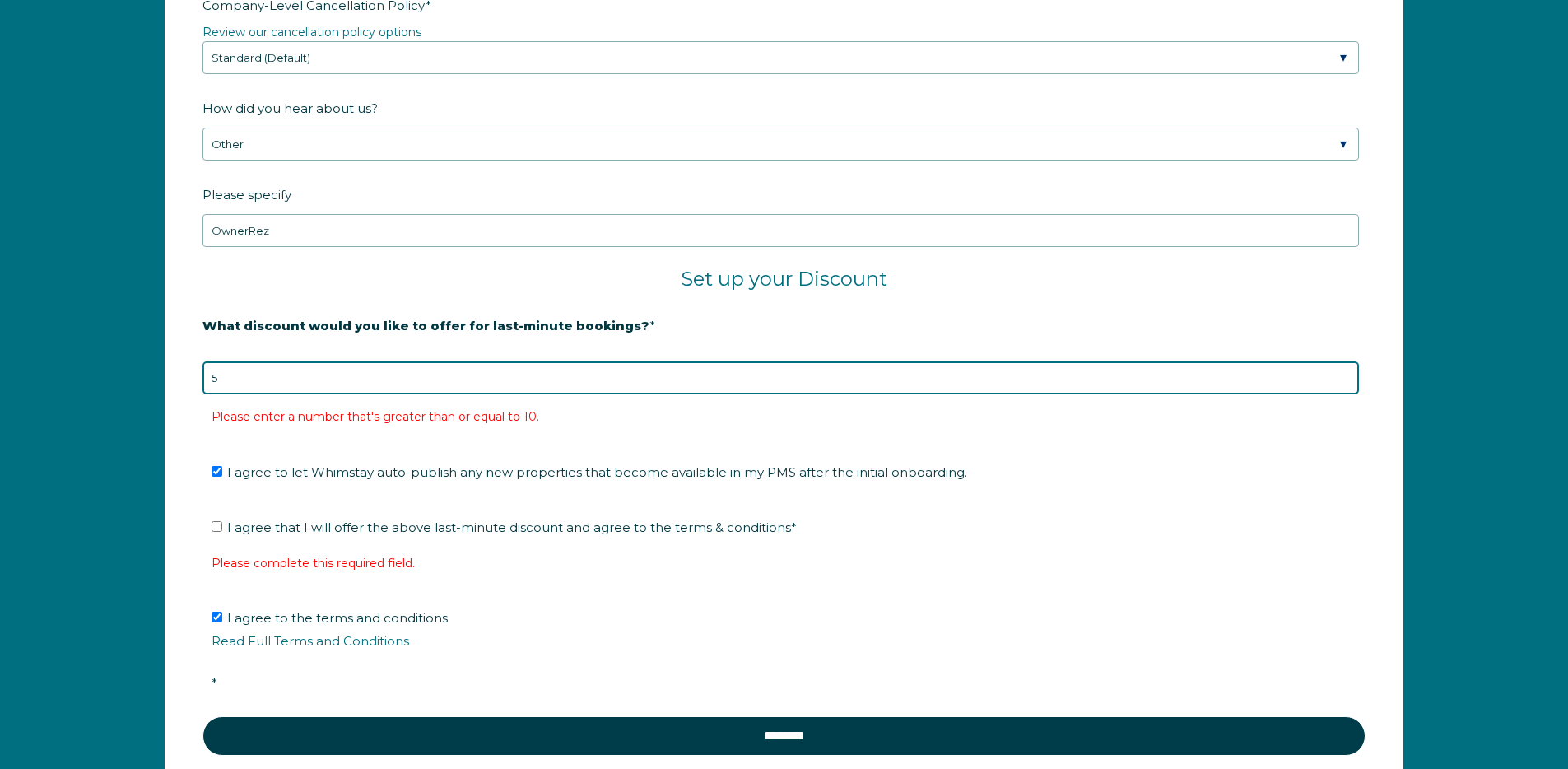
click at [426, 369] on input "5" at bounding box center [780, 377] width 1156 height 33
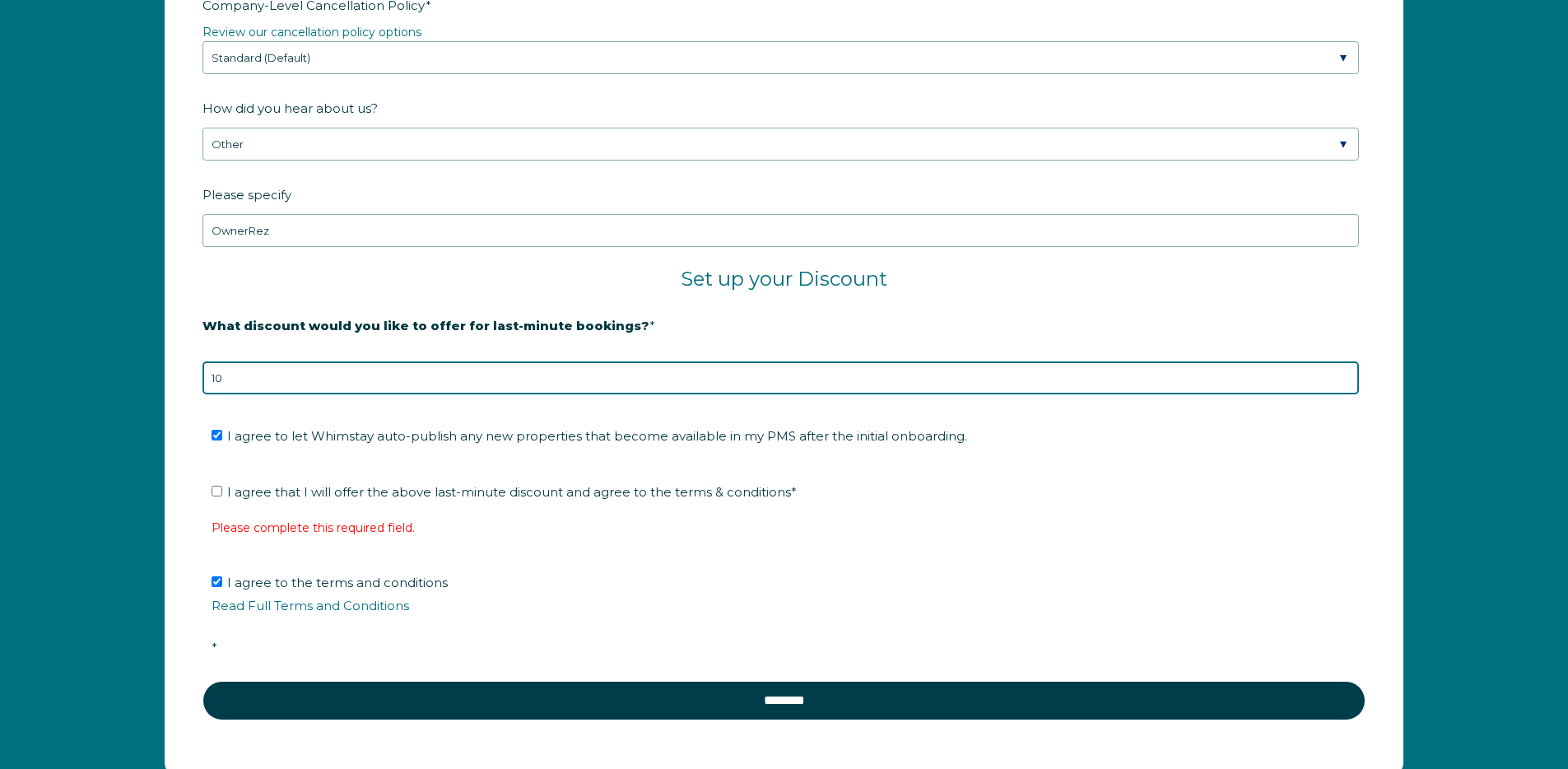
type input "10"
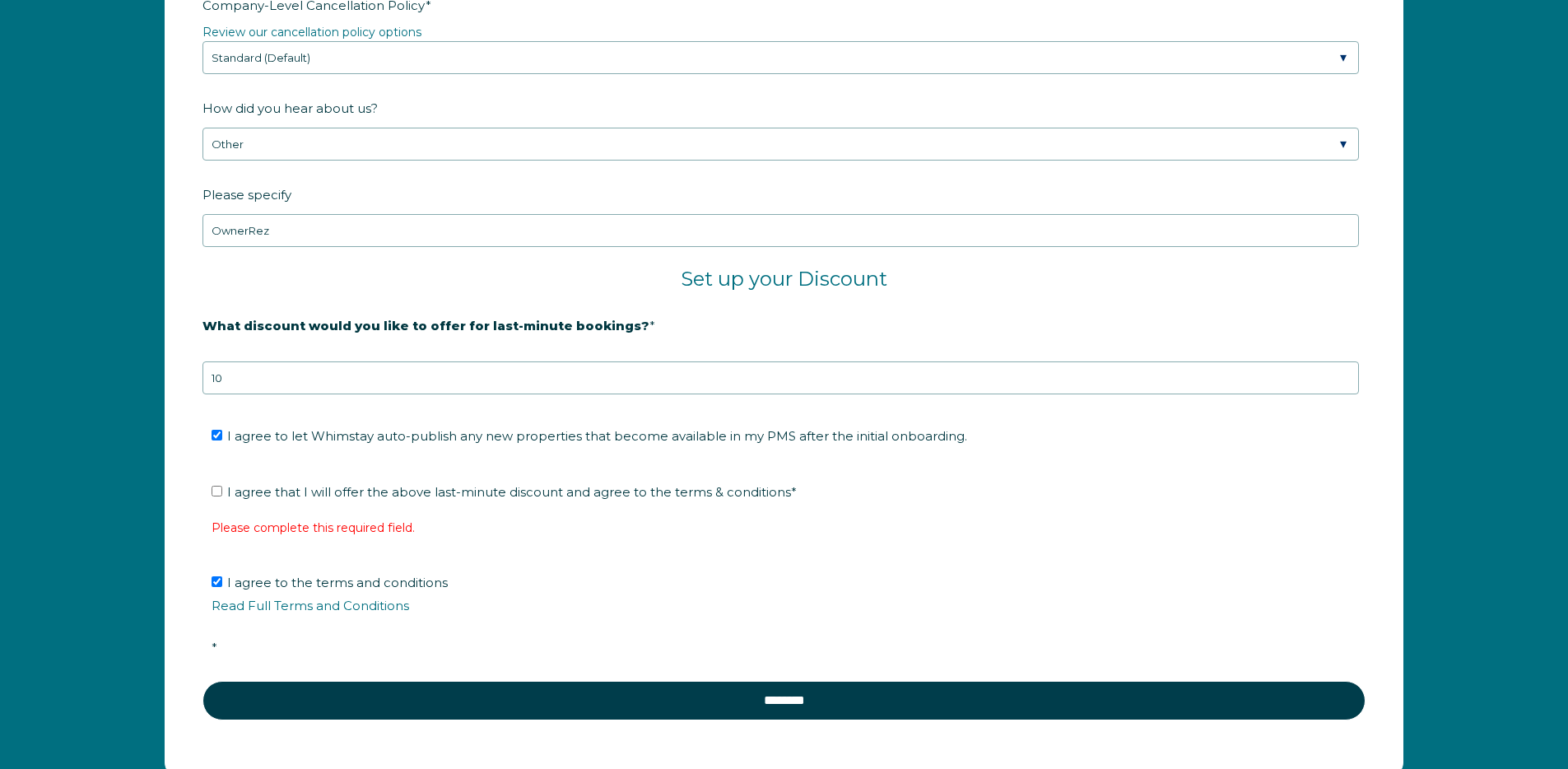
click at [389, 491] on span "I agree that I will offer the above last-minute discount and agree to the terms…" at bounding box center [512, 492] width 570 height 15
click at [222, 491] on input "I agree that I will offer the above last-minute discount and agree to the terms…" at bounding box center [217, 491] width 11 height 11
checkbox input "true"
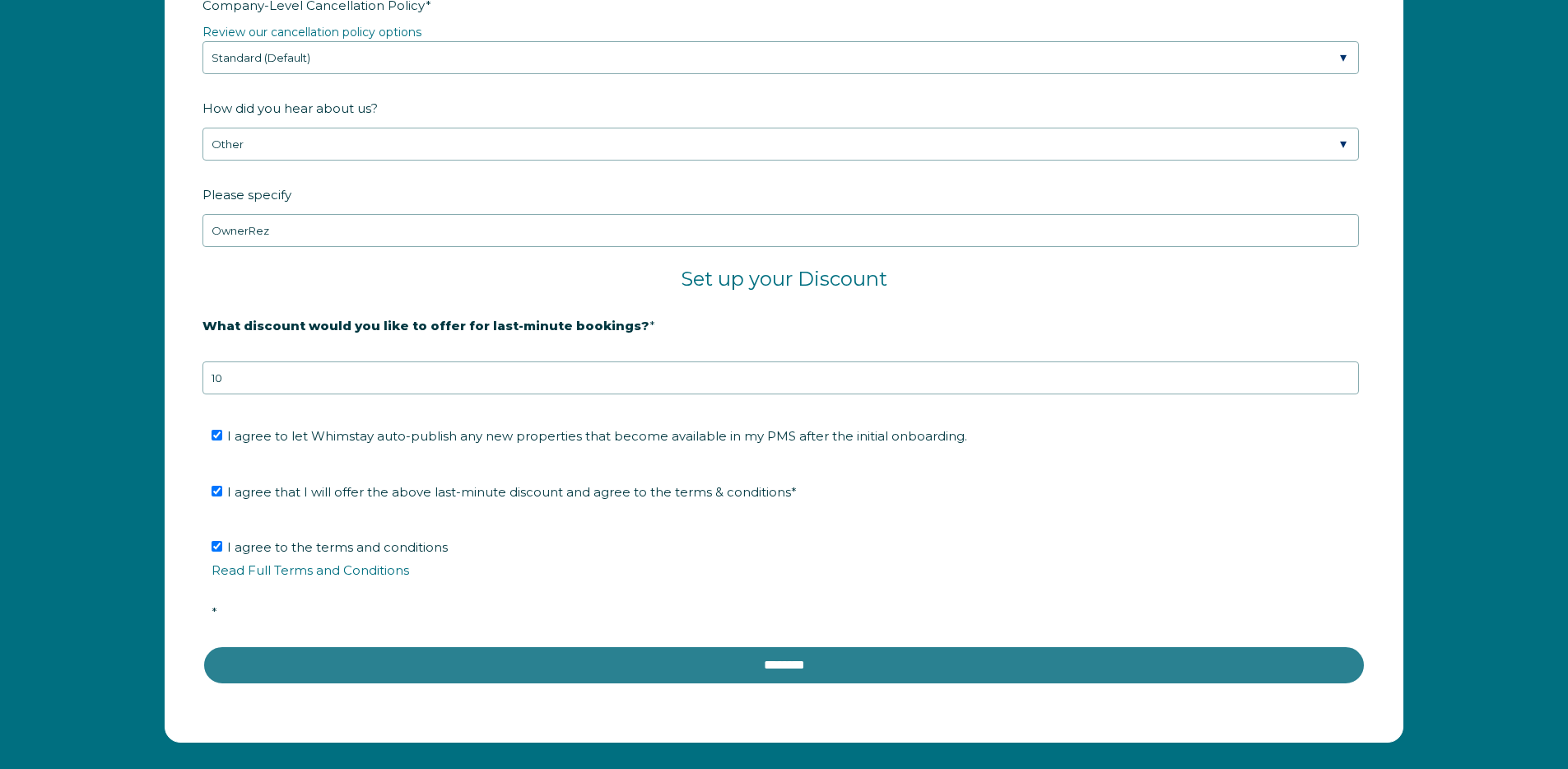
click at [542, 670] on input "********" at bounding box center [783, 665] width 1163 height 39
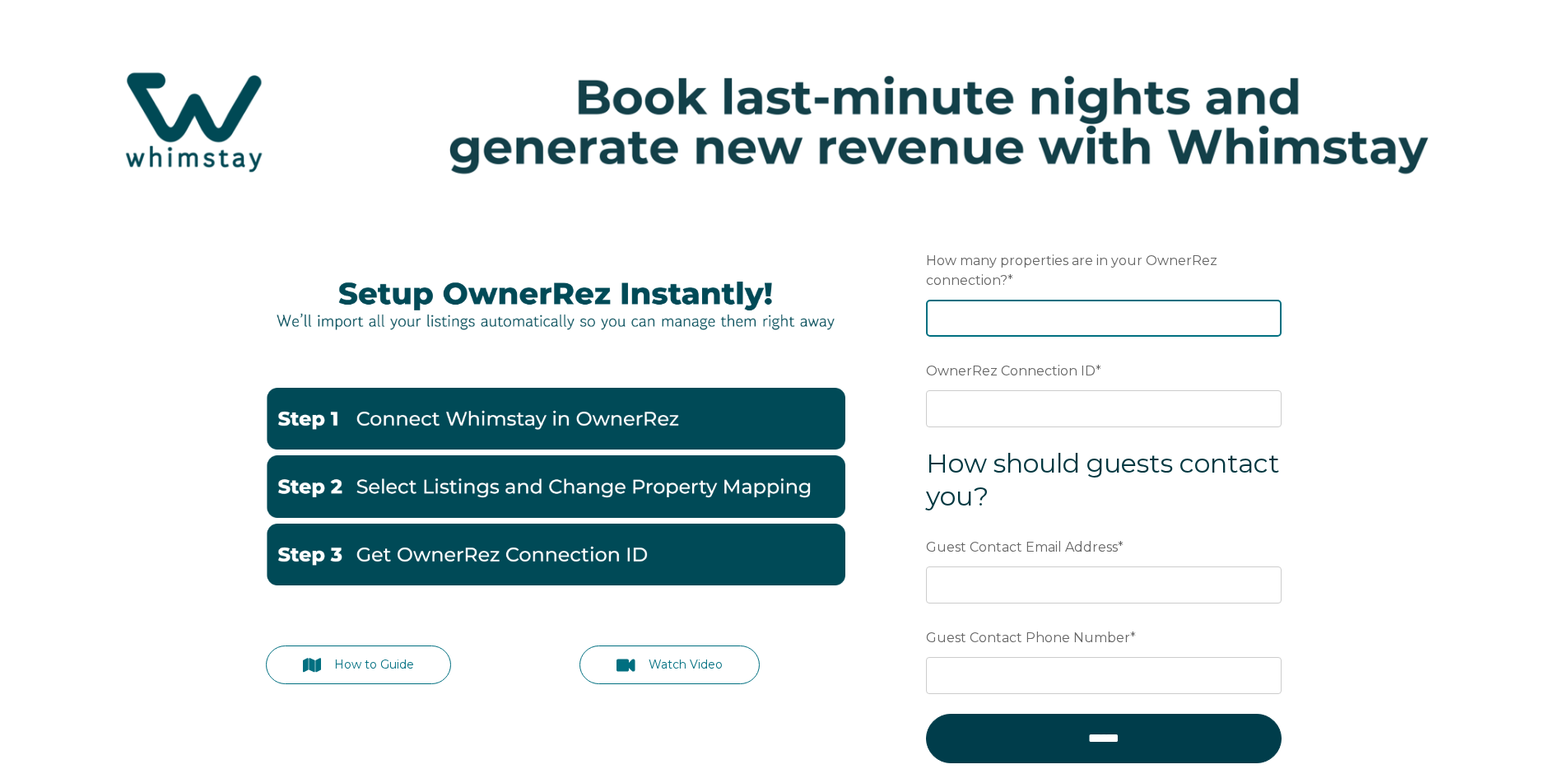
click at [1108, 326] on input "How many properties are in your OwnerRez connection? *" at bounding box center [1103, 318] width 356 height 36
type input "4"
click at [693, 209] on div "How to Guide Watch Video" at bounding box center [555, 457] width 613 height 496
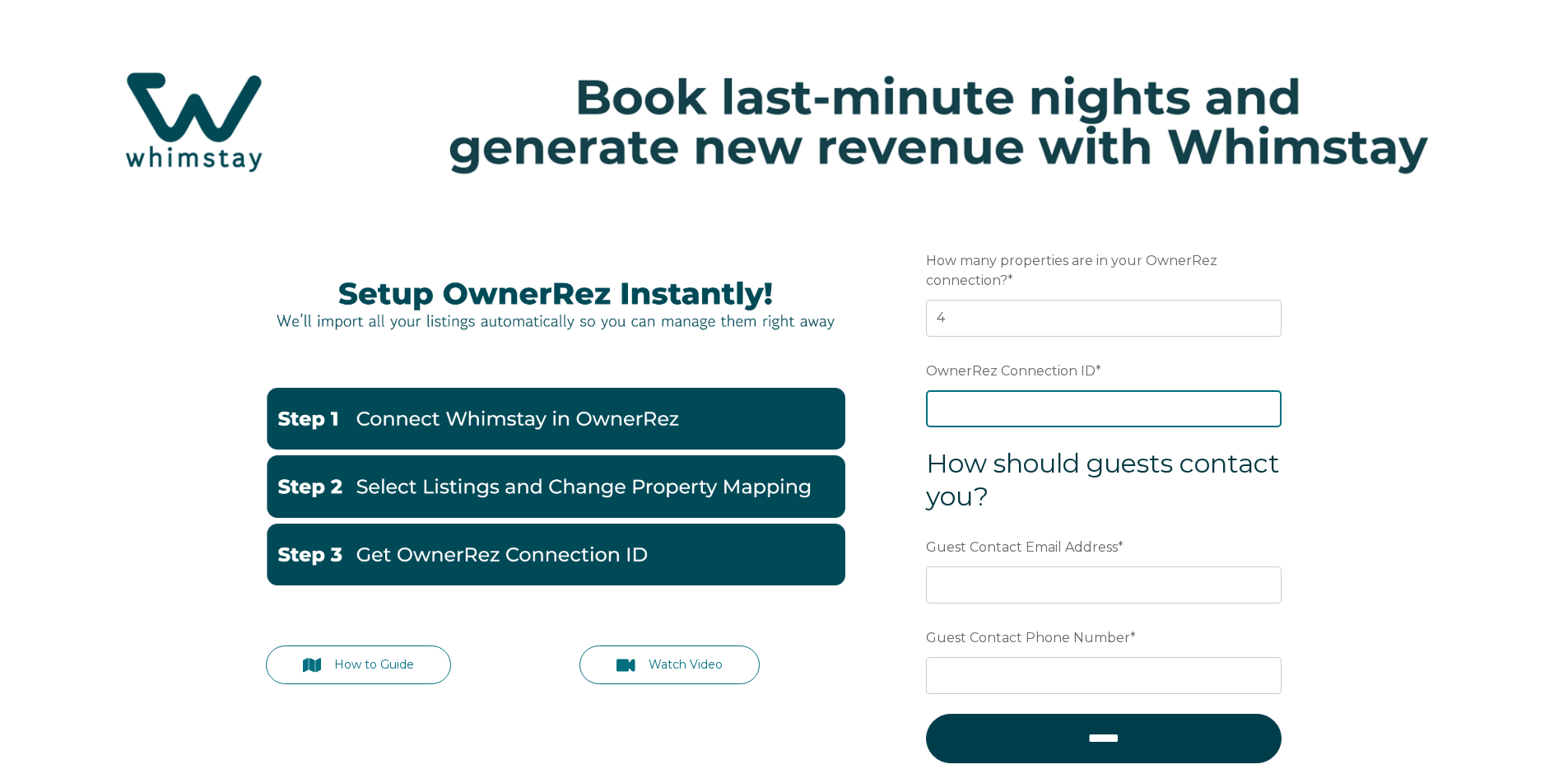
click at [1024, 400] on input "OwnerRez Connection ID *" at bounding box center [1103, 408] width 356 height 36
paste input "ora7ccddf828x"
type input "ora7ccddf828x"
click at [1410, 530] on div "How to Guide Watch Video Preferred language Email How many properties are in yo…" at bounding box center [784, 547] width 1568 height 677
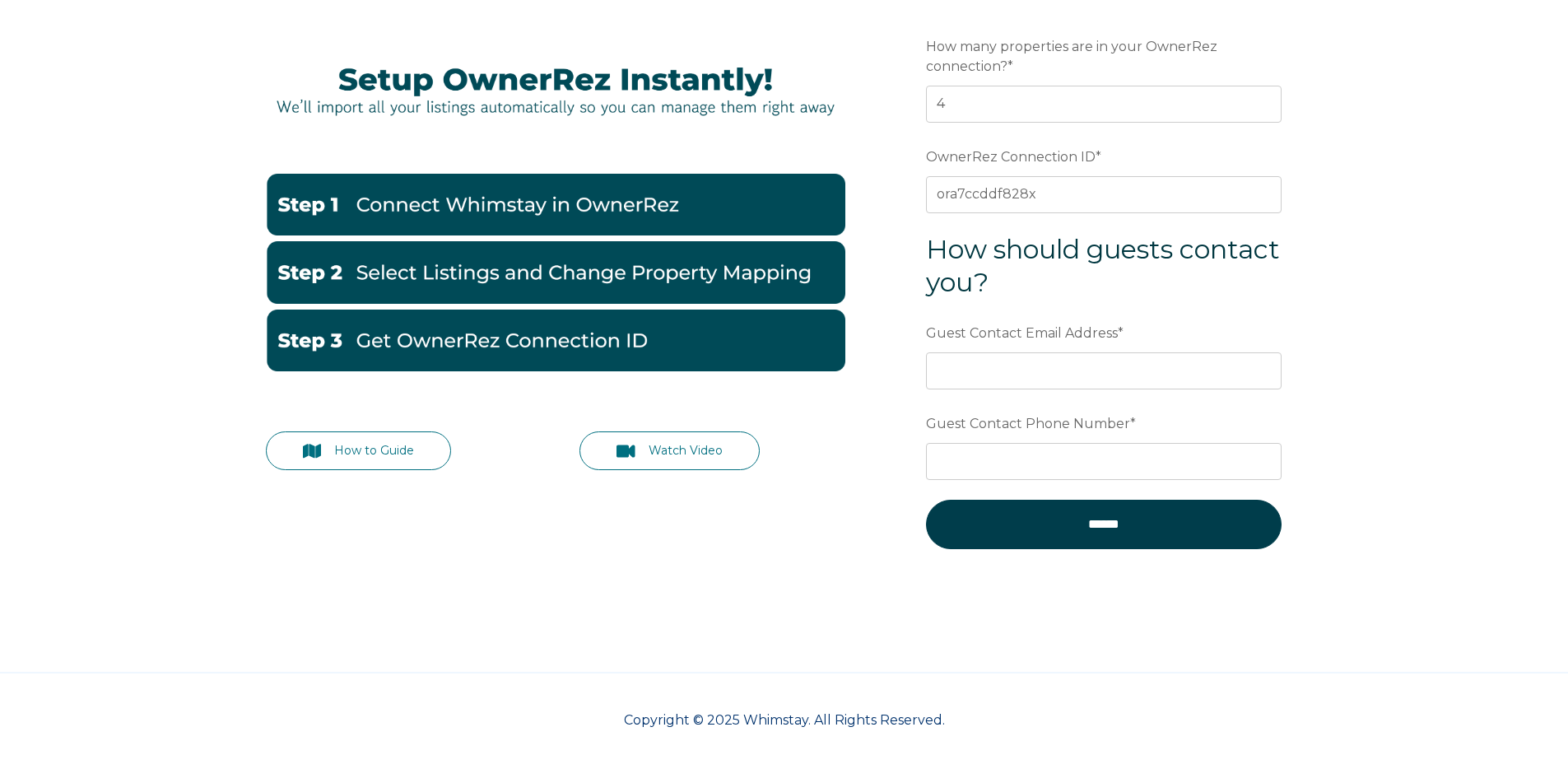
scroll to position [215, 0]
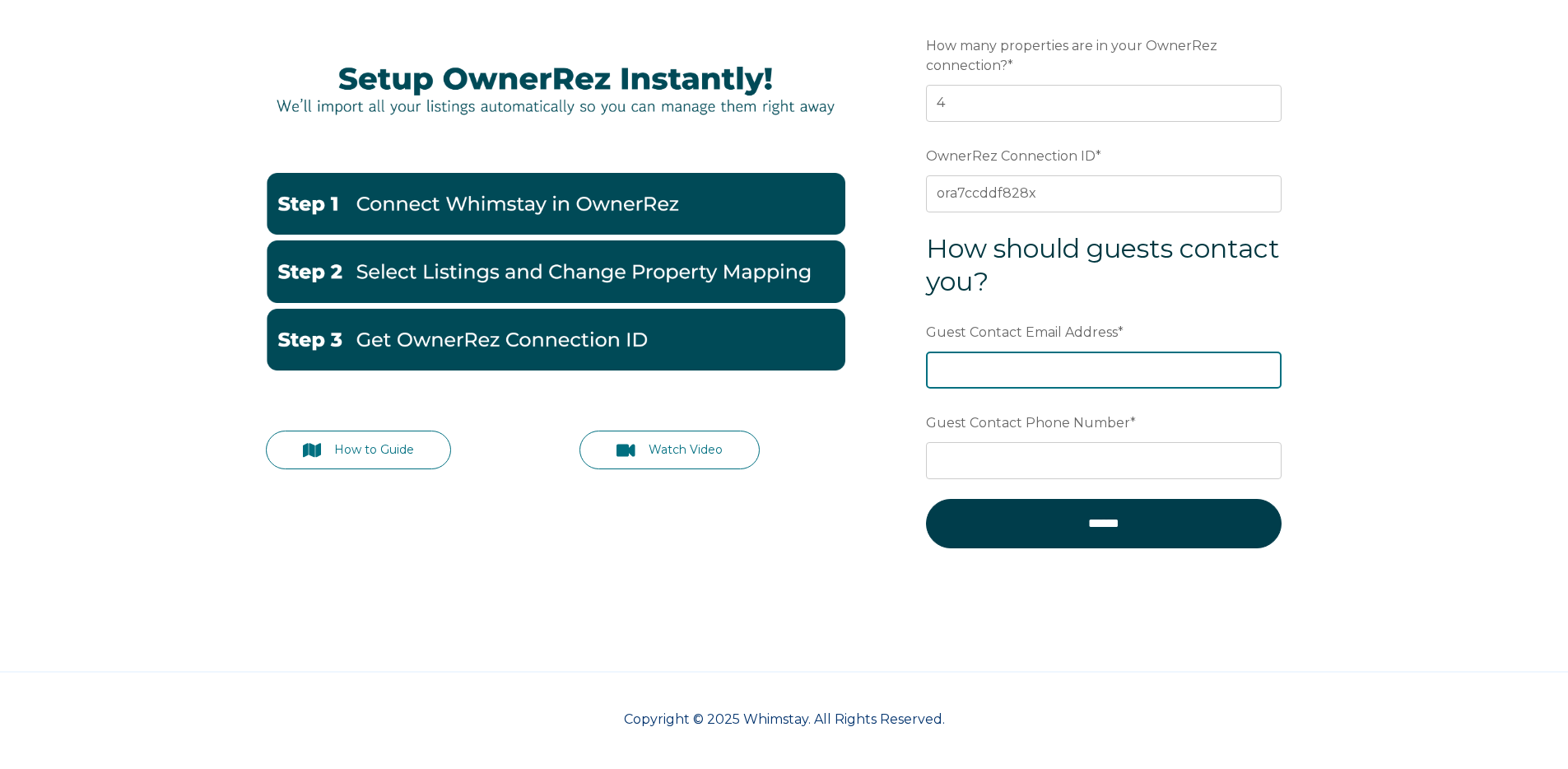
click at [994, 362] on input "Guest Contact Email Address *" at bounding box center [1103, 370] width 356 height 36
type input "info@sierraluxury.com"
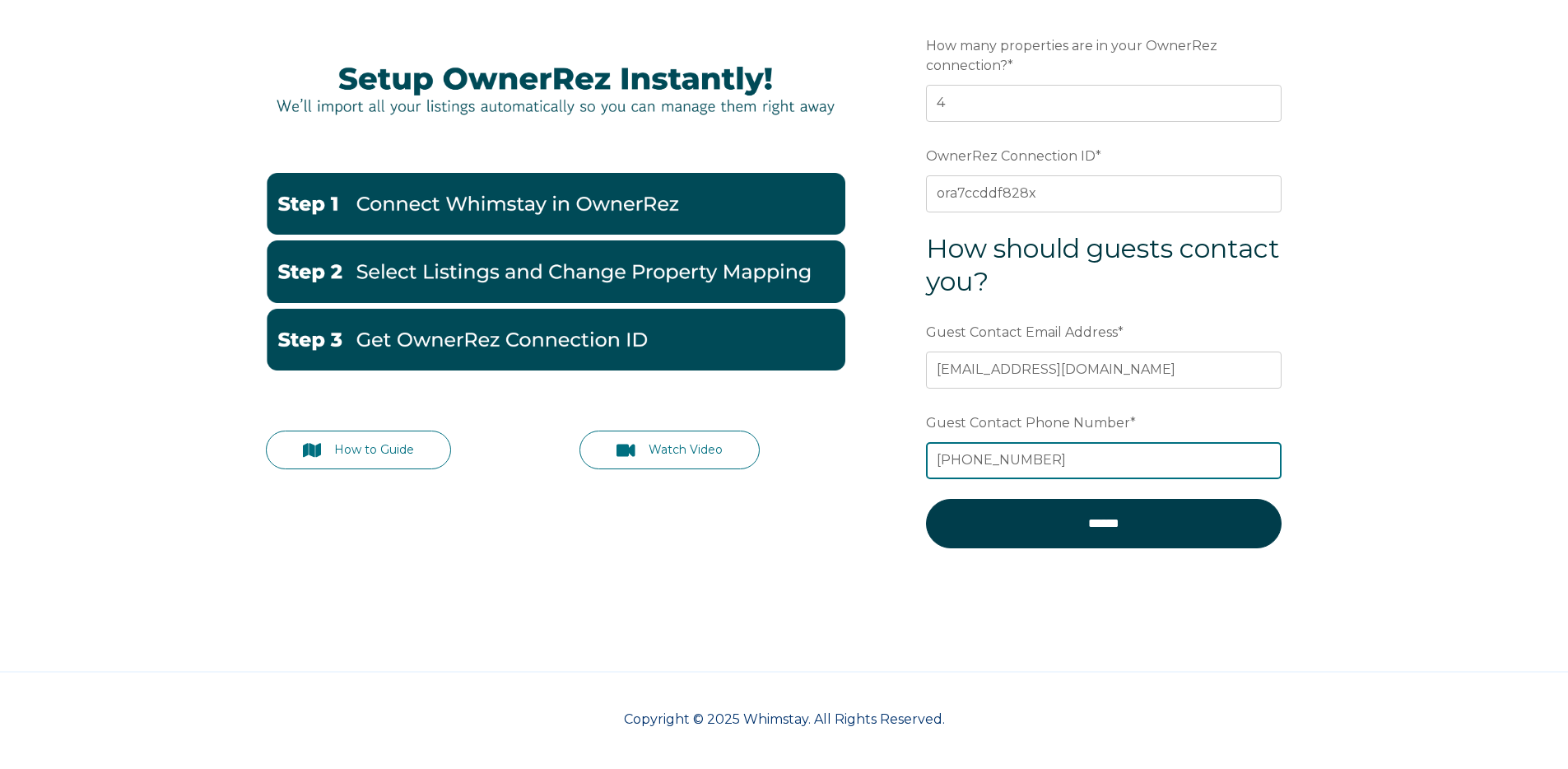
type input "916-698-0915"
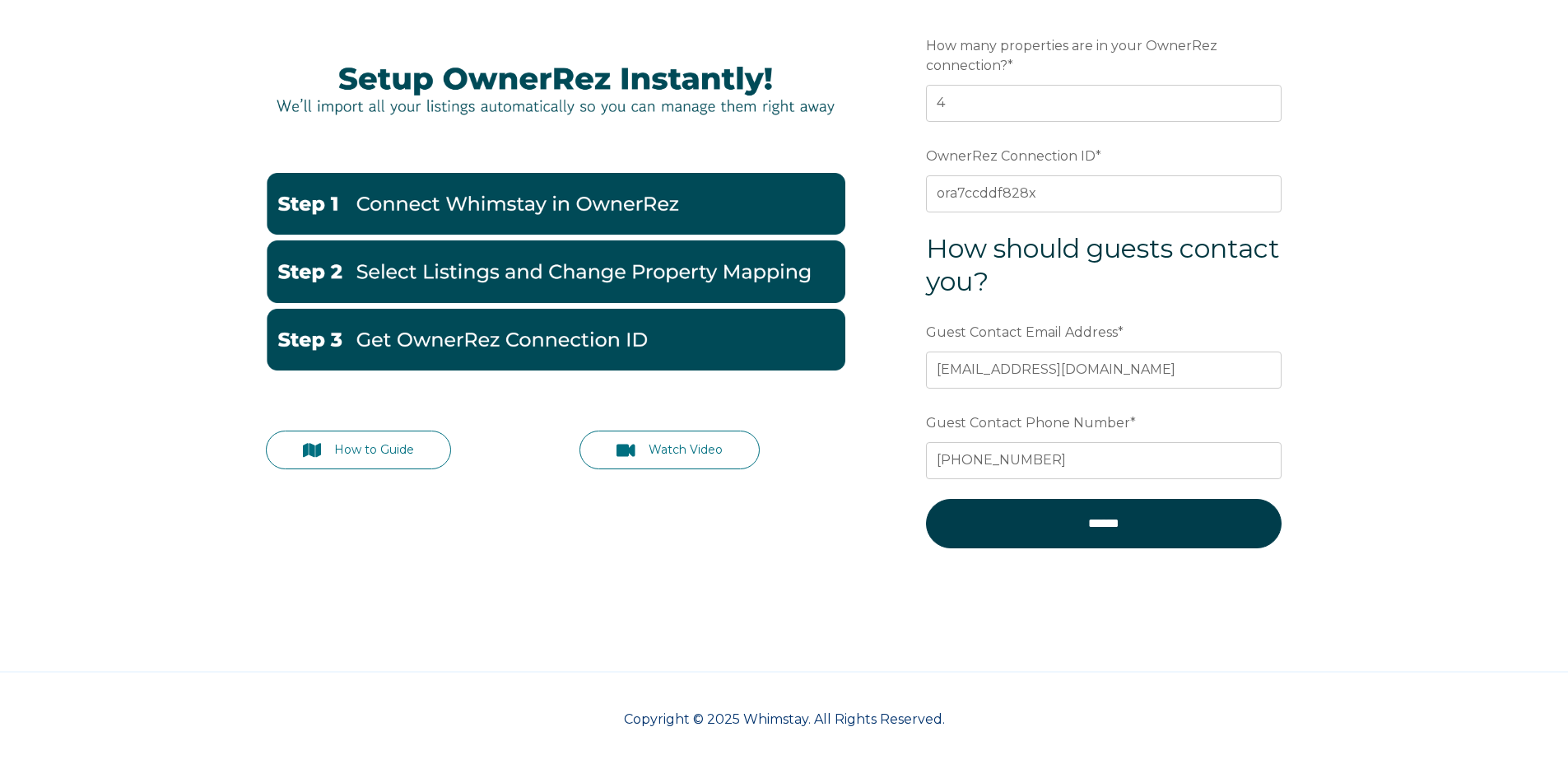
click at [746, 522] on div "How to Guide Watch Video Preferred language Email How many properties are in yo…" at bounding box center [784, 300] width 1070 height 611
click at [667, 456] on link "Watch Video" at bounding box center [669, 450] width 180 height 38
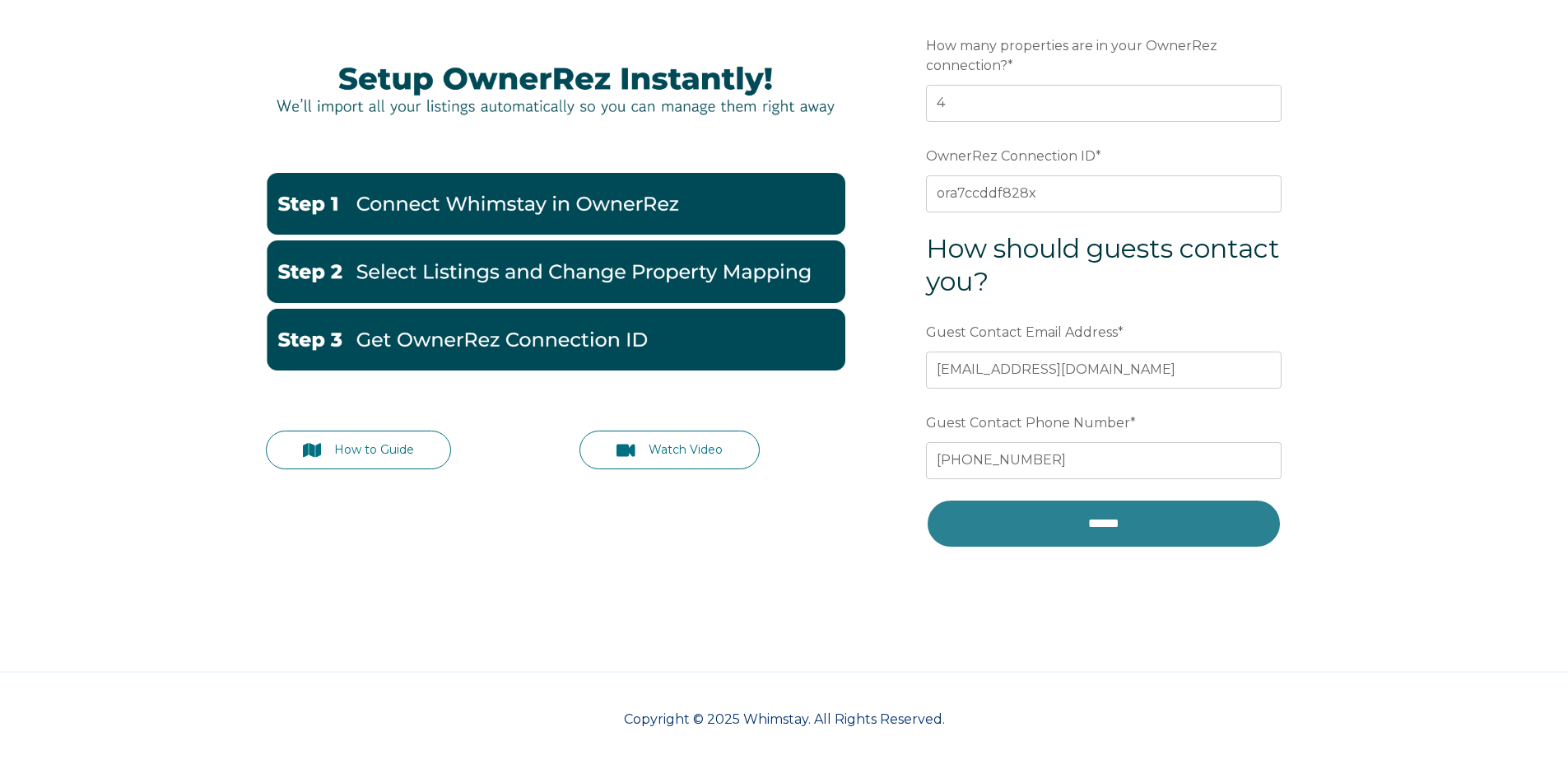
click at [1153, 533] on input "******" at bounding box center [1103, 524] width 356 height 50
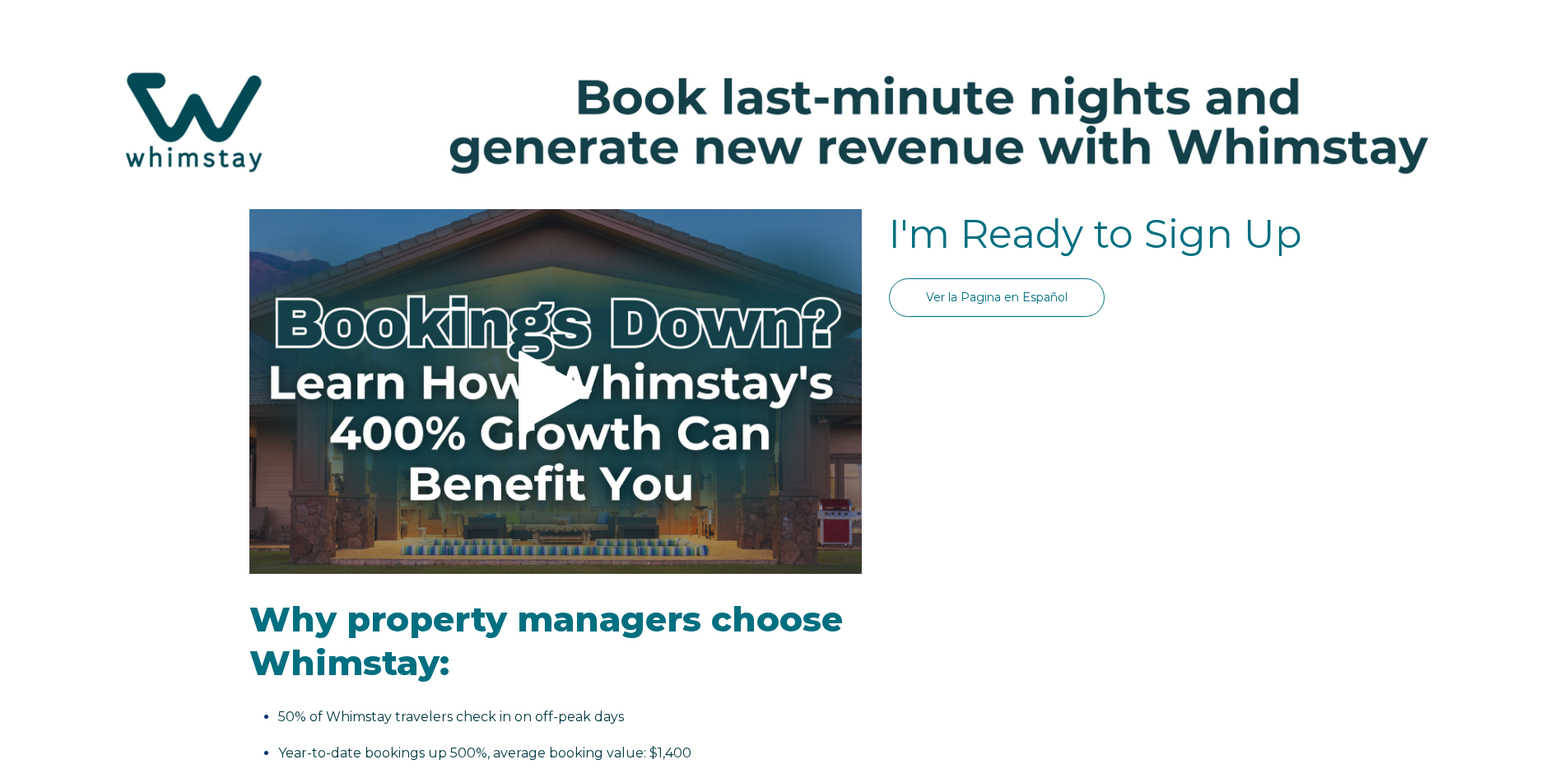
select select "US"
select select "Standard"
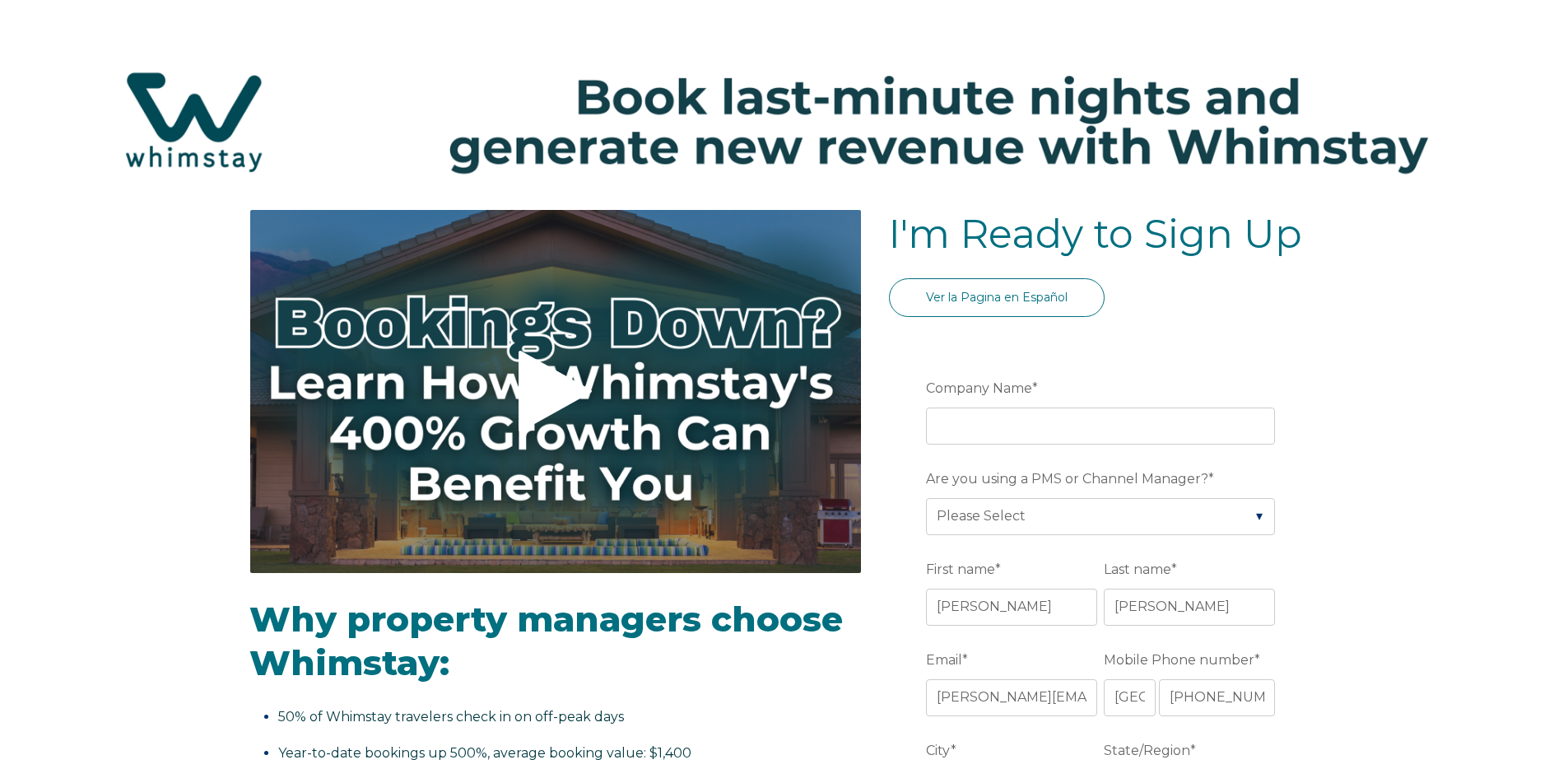
click at [577, 392] on icon at bounding box center [555, 392] width 73 height 82
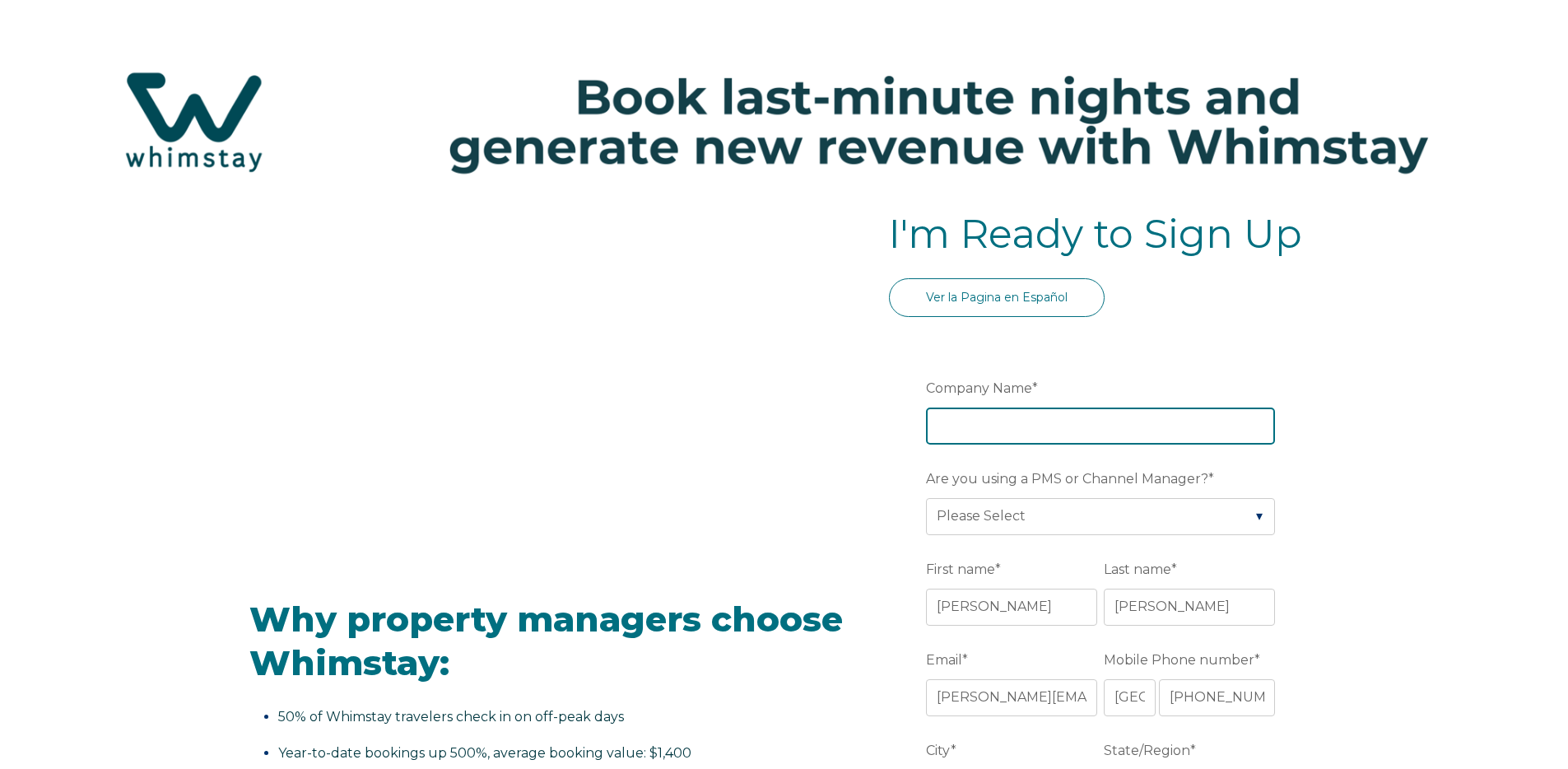
click at [1034, 436] on input "Company Name *" at bounding box center [1100, 426] width 349 height 36
type input "Sierra Luxury Properties"
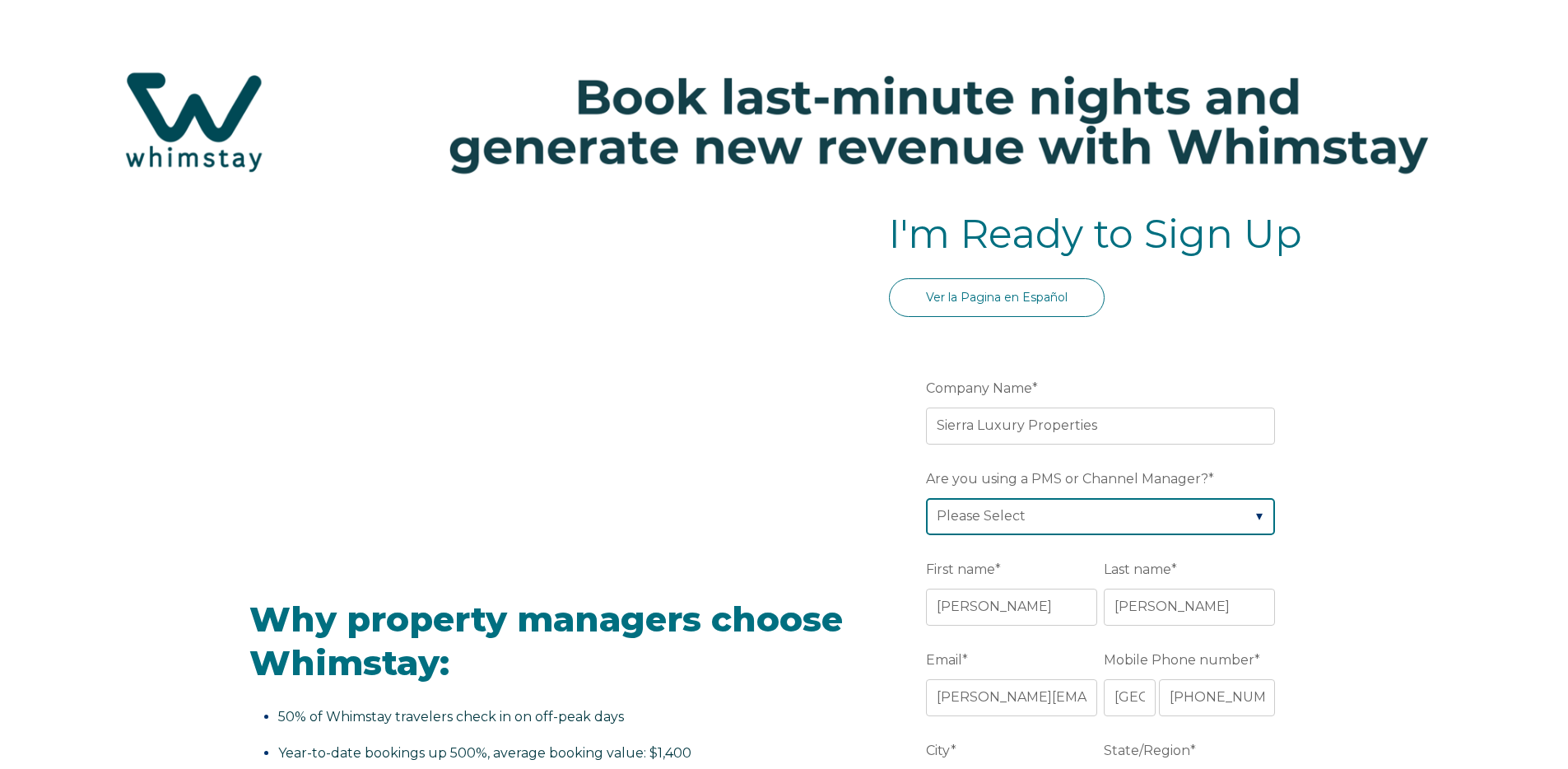
click at [1172, 509] on select "Please Select Barefoot BookingPal Boost Brightside CiiRUS Escapia Guesty Hostaw…" at bounding box center [1100, 516] width 349 height 36
select select "OwnerRez"
click at [926, 498] on select "Please Select Barefoot BookingPal Boost Brightside CiiRUS Escapia Guesty Hostaw…" at bounding box center [1100, 516] width 349 height 36
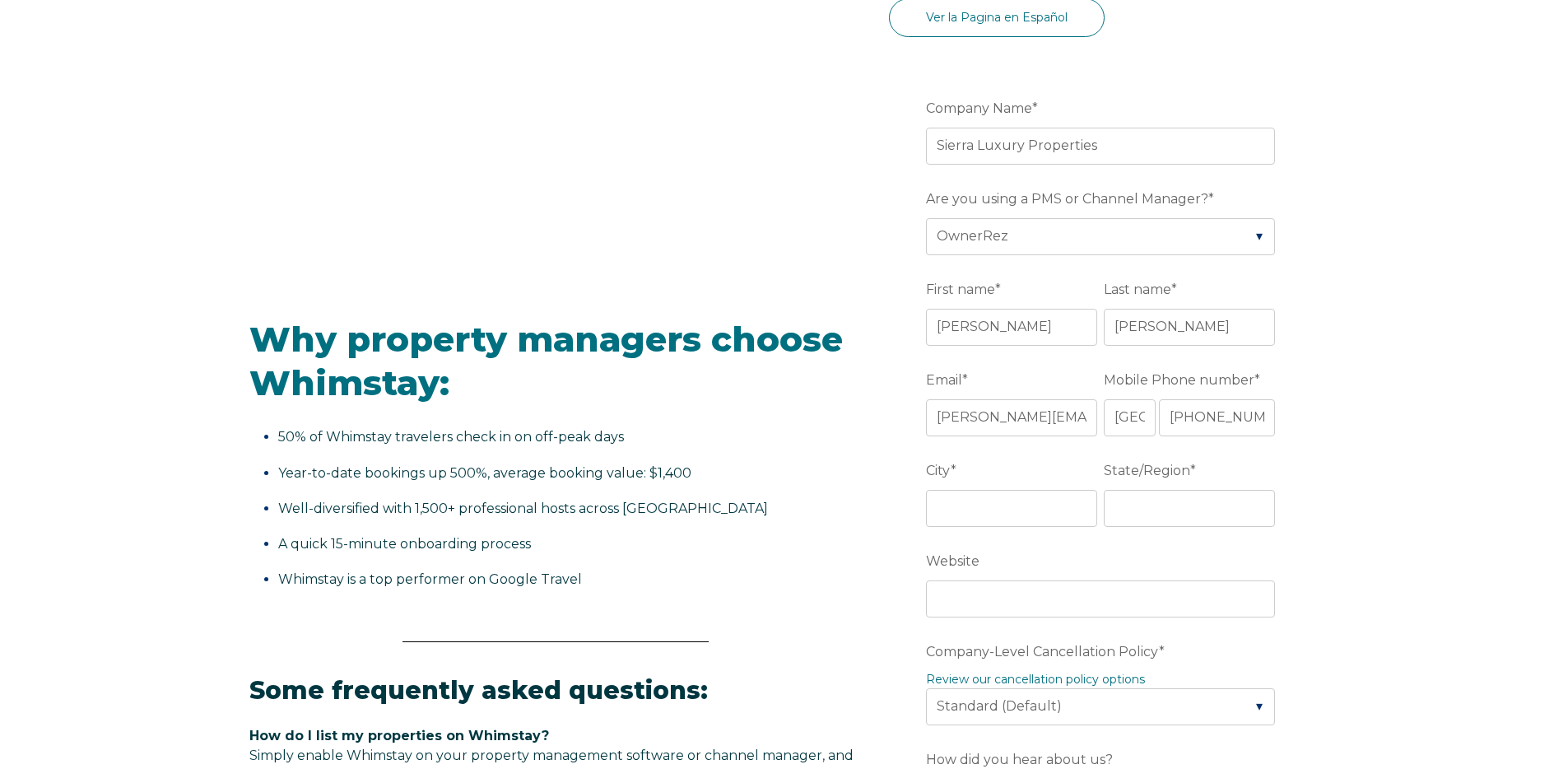
scroll to position [300, 0]
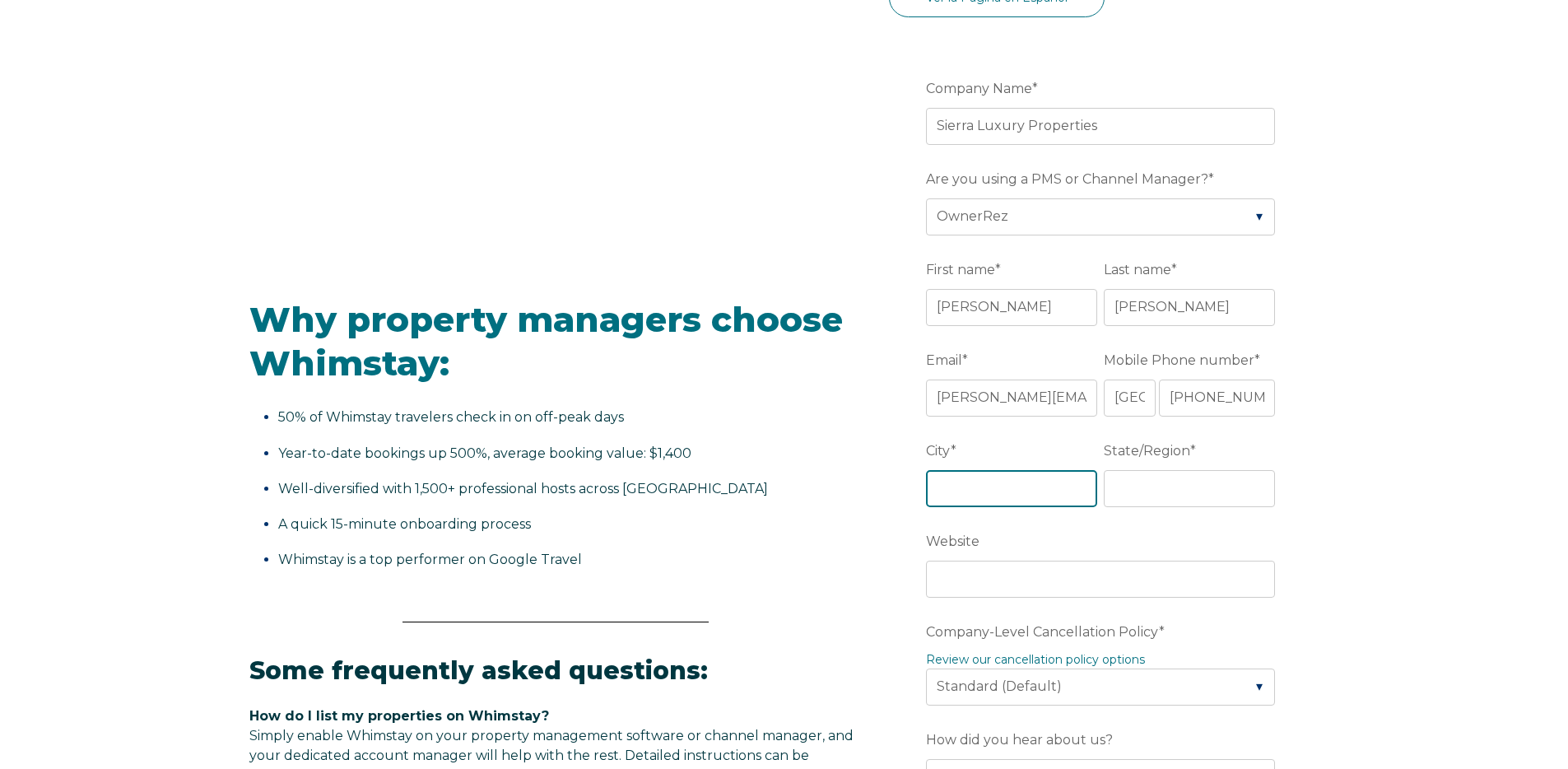
click at [1006, 487] on input "City *" at bounding box center [1011, 488] width 171 height 36
type input "Truckee"
type input "CA"
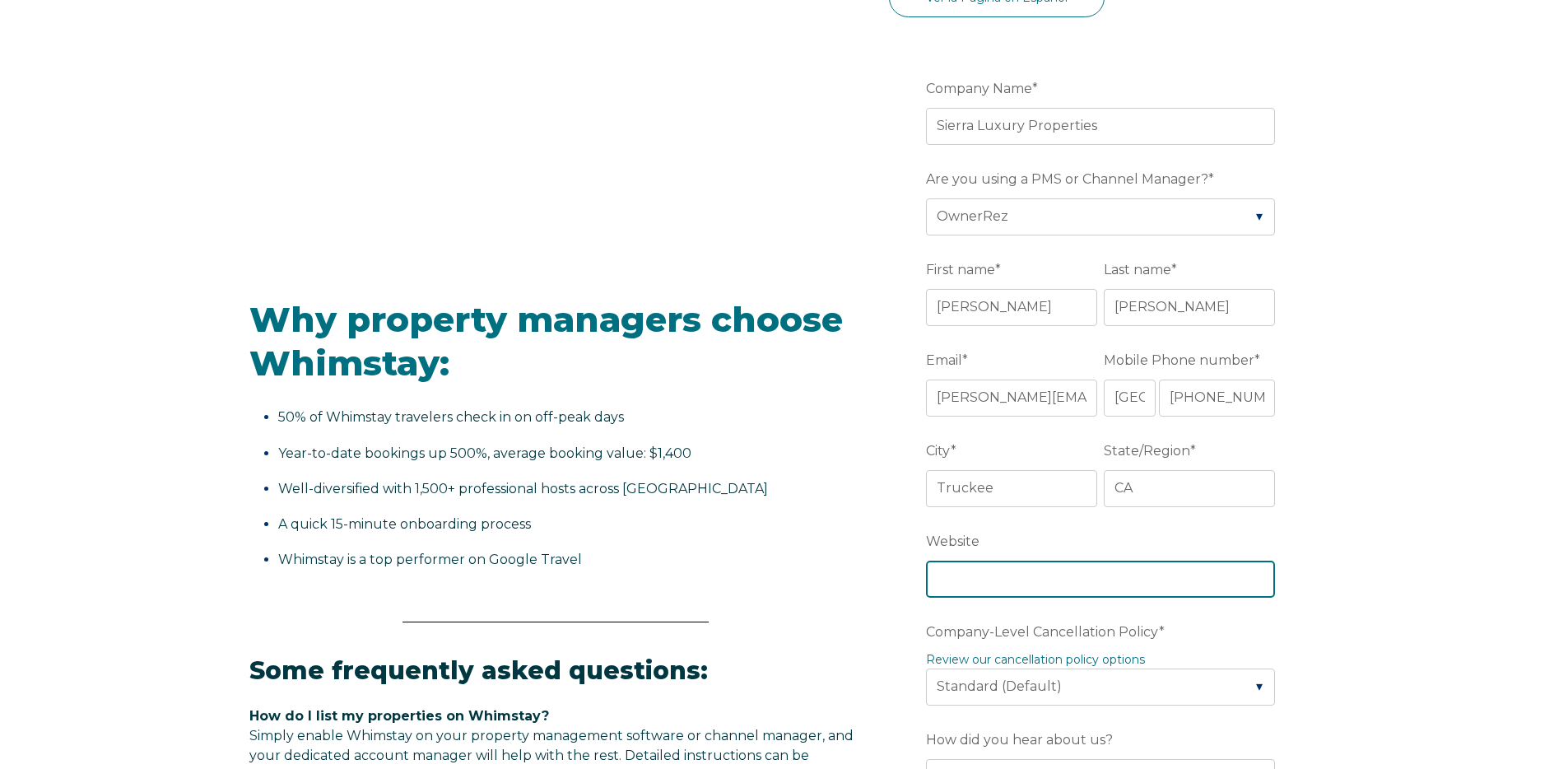
click at [1071, 579] on input "Website" at bounding box center [1100, 579] width 349 height 36
type input "www.Sierraluxury.com"
drag, startPoint x: 1316, startPoint y: 619, endPoint x: 1321, endPoint y: 612, distance: 8.6
click at [1316, 619] on form "Company Name * Sierra Luxury Properties Are you using a PMS or Channel Manager?…" at bounding box center [1104, 724] width 430 height 1375
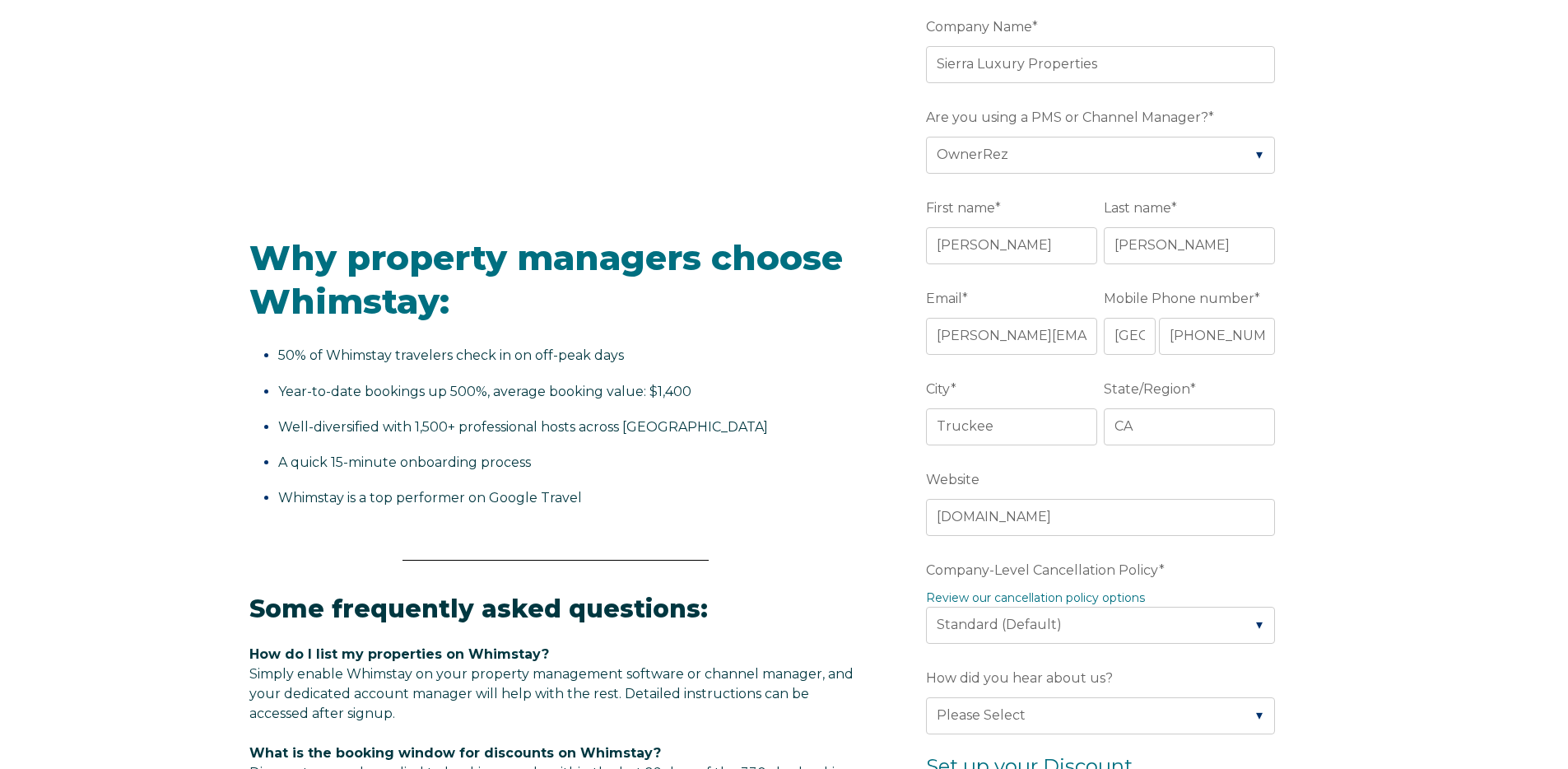
scroll to position [615, 0]
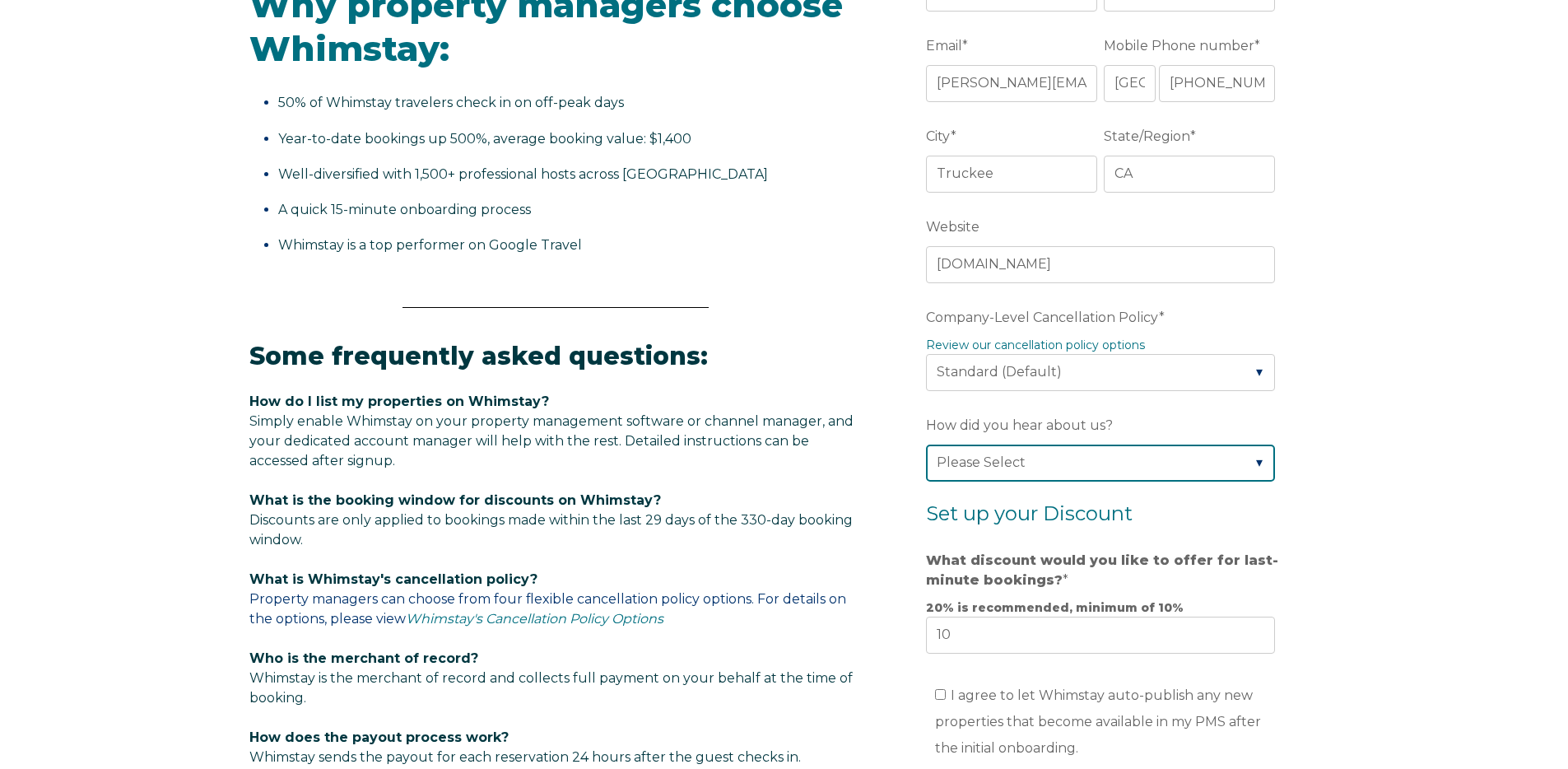
click at [1079, 464] on select "Please Select Found Whimstay through a Google search Direct outreach from a Whi…" at bounding box center [1100, 463] width 349 height 36
select select "Other"
click at [926, 445] on select "Please Select Found Whimstay through a Google search Direct outreach from a Whi…" at bounding box center [1100, 463] width 349 height 36
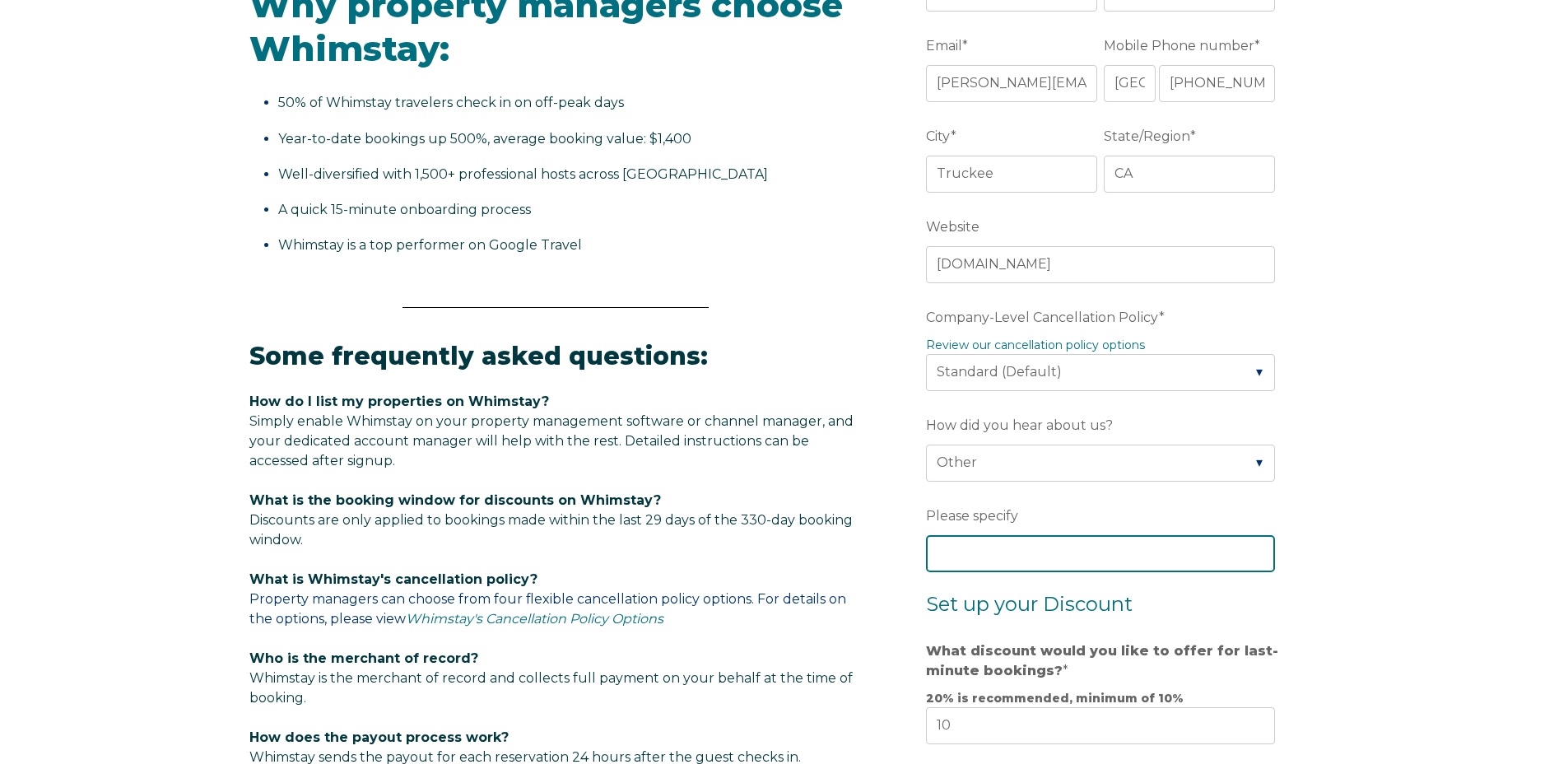
click at [1038, 564] on input "Please specify" at bounding box center [1100, 553] width 349 height 36
type input "OwnerRez"
click at [1321, 556] on div "Video player - SSOB Pitch Vid Thumbnail - Click to play video Why property mana…" at bounding box center [784, 424] width 1568 height 1659
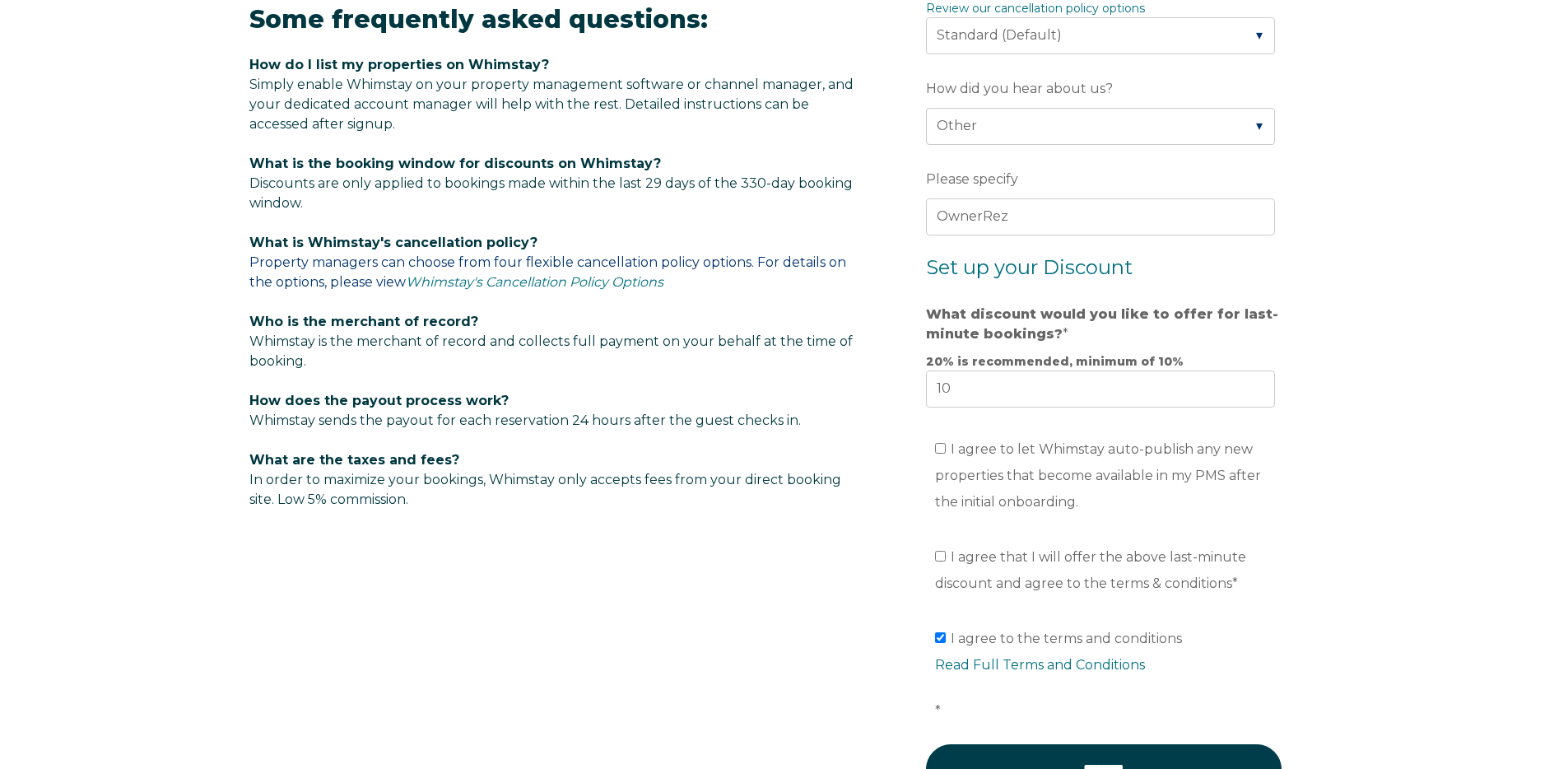
scroll to position [954, 0]
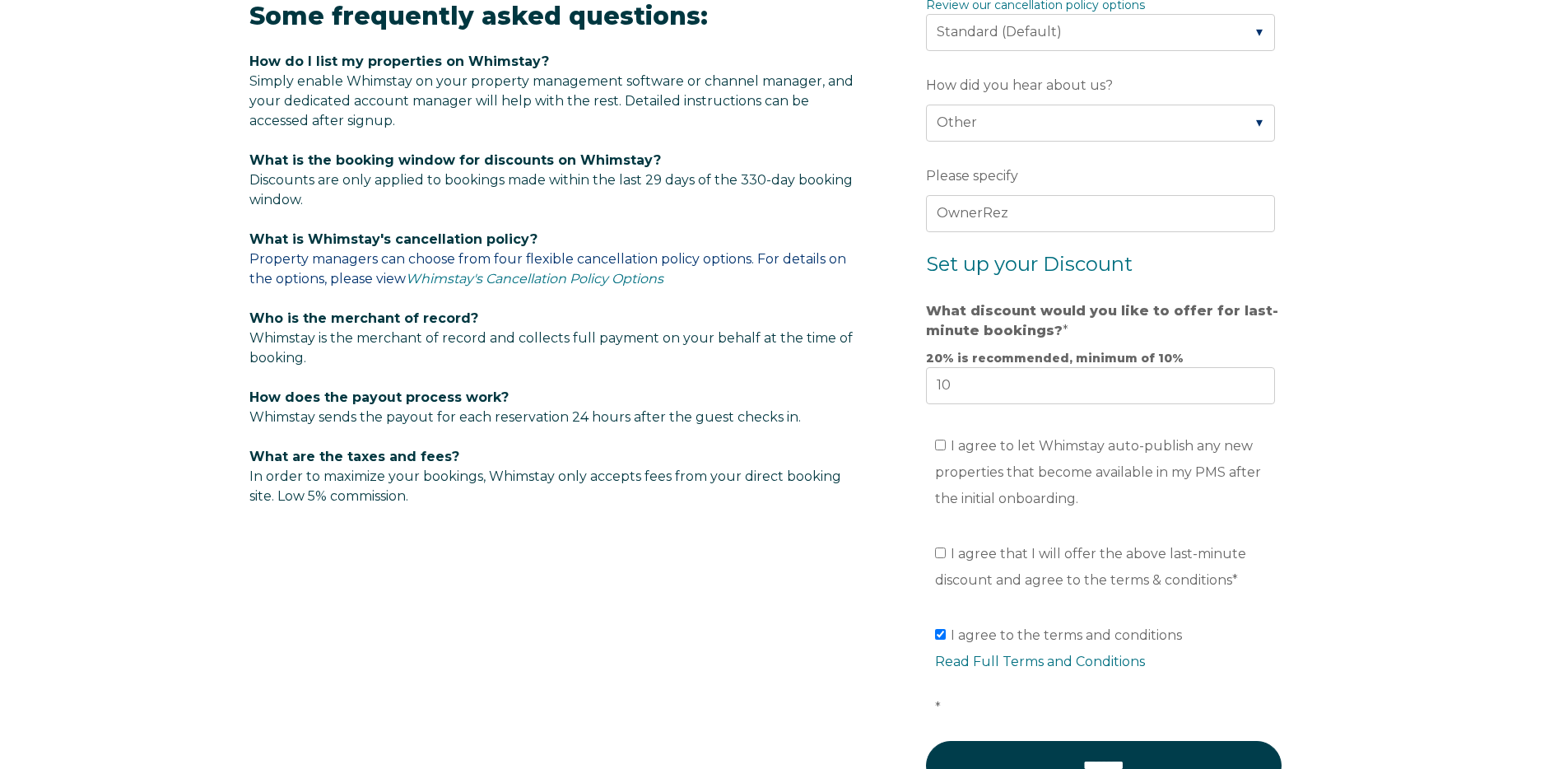
click at [1018, 455] on li "I agree to let Whimstay auto-publish any new properties that become available i…" at bounding box center [1109, 472] width 349 height 79
click at [961, 451] on span "I agree to let Whimstay auto-publish any new properties that become available i…" at bounding box center [1098, 472] width 326 height 68
click at [945, 451] on input "I agree to let Whimstay auto-publish any new properties that become available i…" at bounding box center [940, 445] width 11 height 11
checkbox input "true"
click at [954, 551] on span "I agree that I will offer the above last-minute discount and agree to the terms…" at bounding box center [1090, 567] width 311 height 42
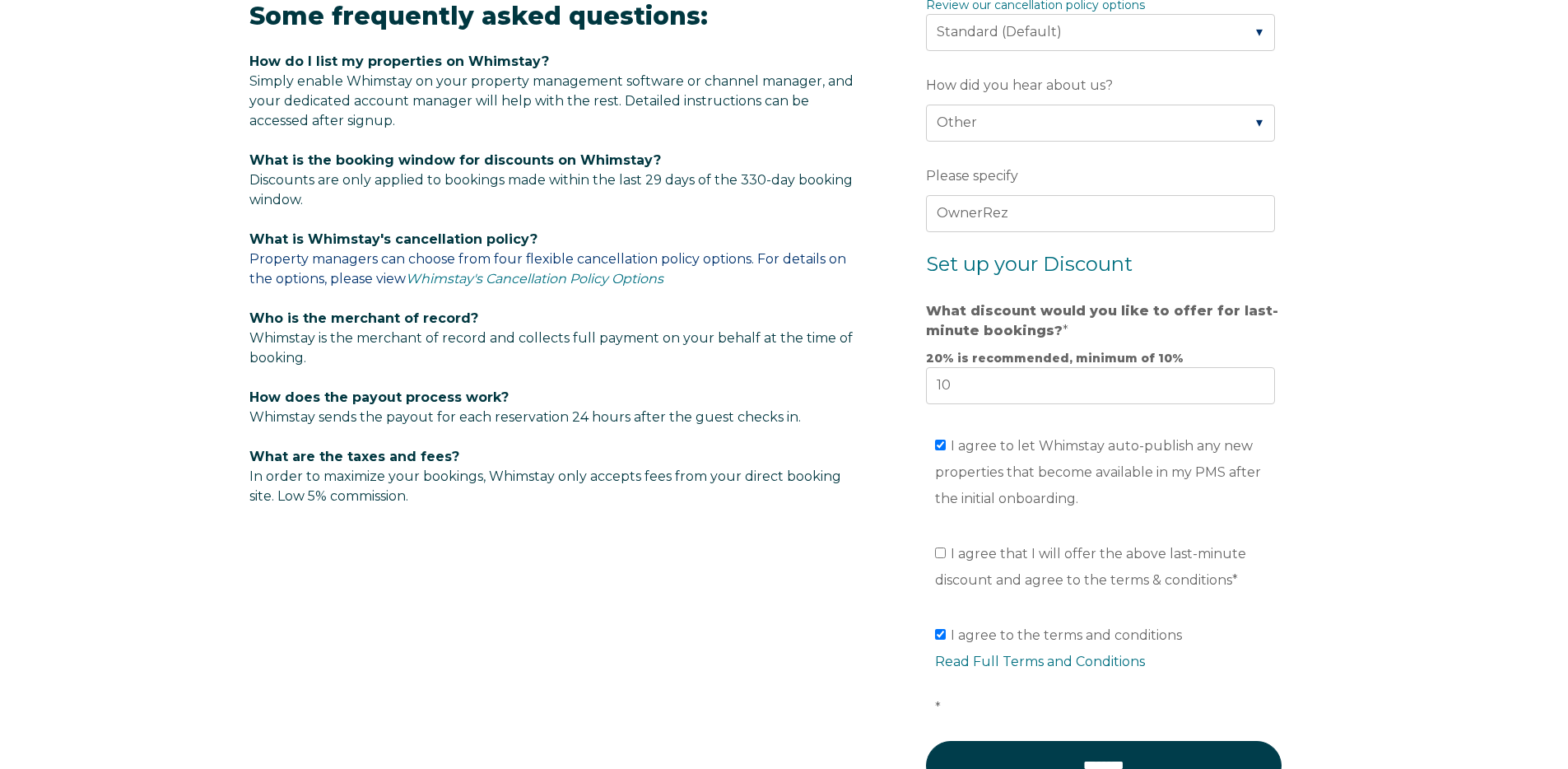
click at [945, 551] on input "I agree that I will offer the above last-minute discount and agree to the terms…" at bounding box center [940, 552] width 11 height 11
checkbox input "true"
click at [1037, 755] on input "********" at bounding box center [1103, 766] width 356 height 50
